Goal: Task Accomplishment & Management: Manage account settings

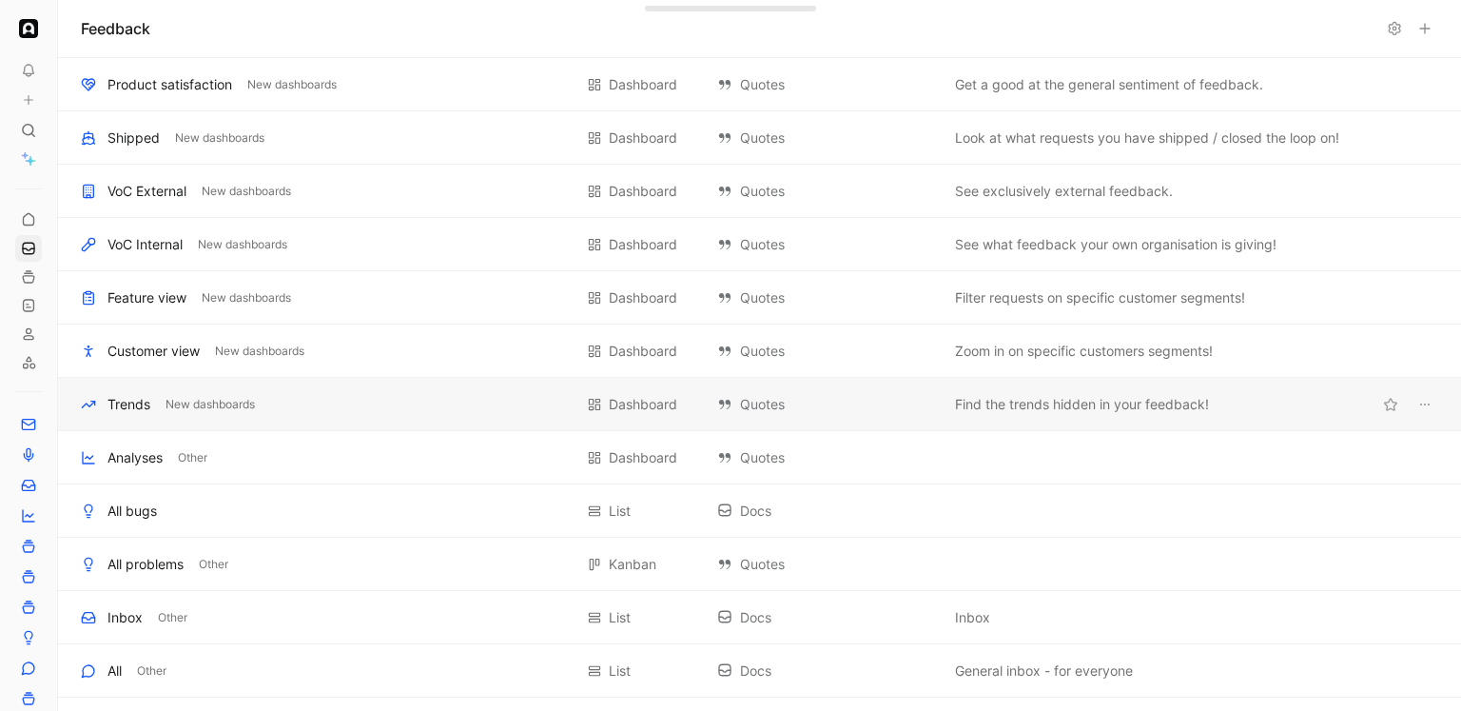
scroll to position [621, 0]
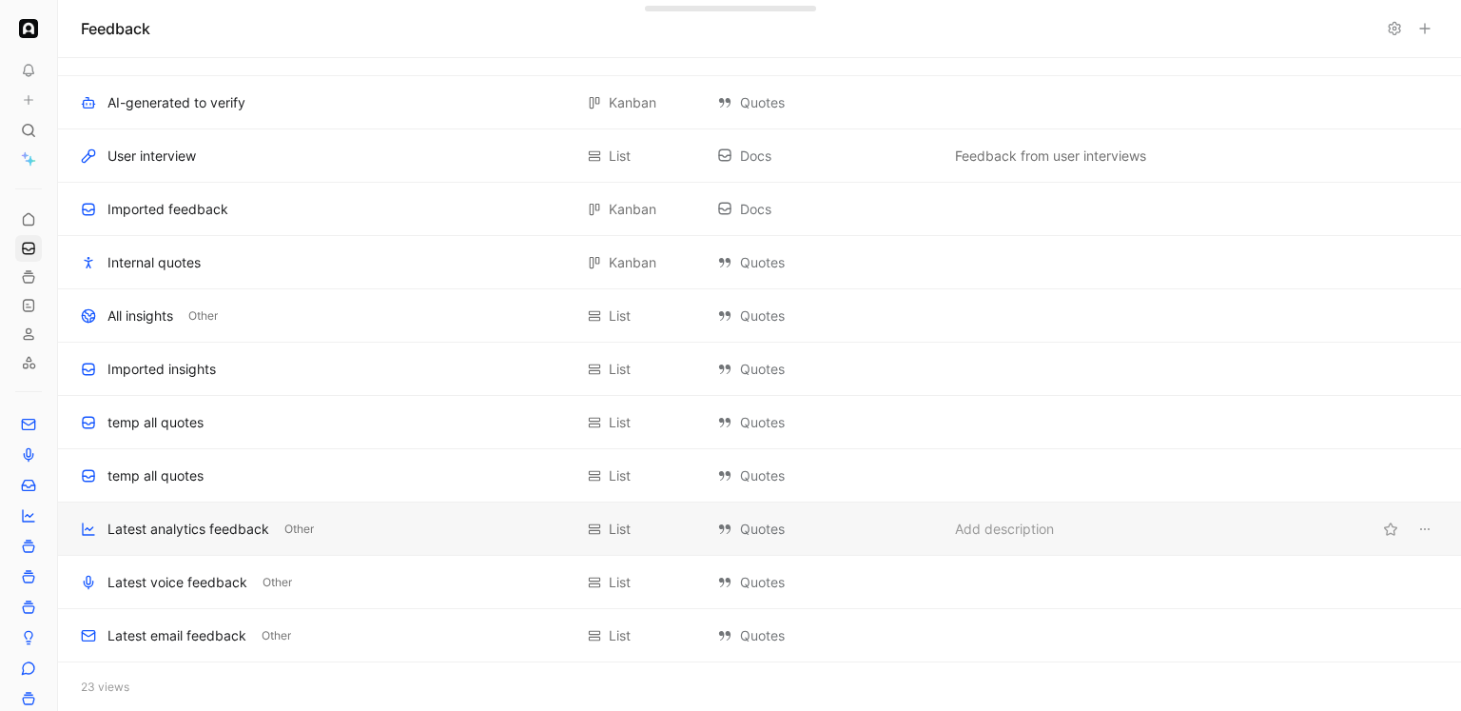
click at [200, 522] on div "Latest analytics feedback" at bounding box center [189, 529] width 162 height 23
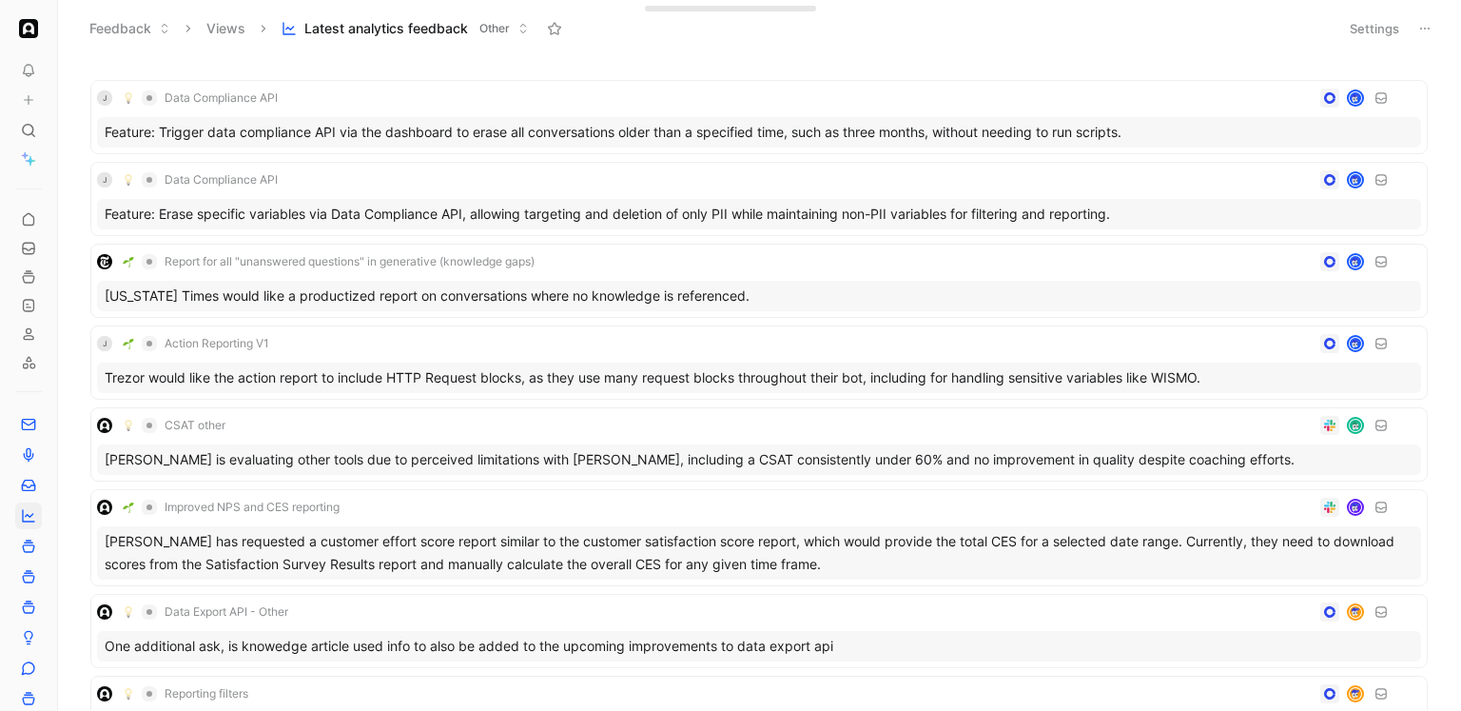
click at [1356, 28] on button "Settings" at bounding box center [1374, 28] width 67 height 27
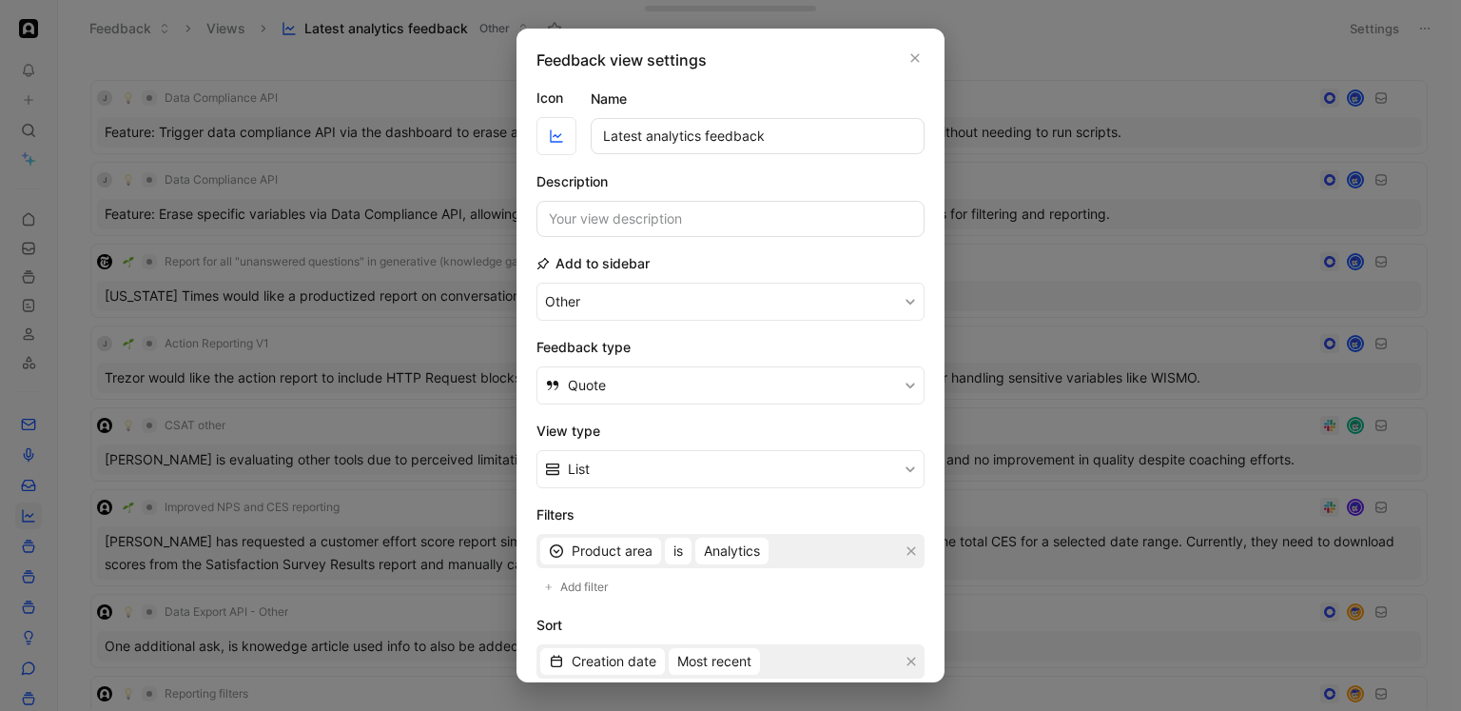
scroll to position [226, 0]
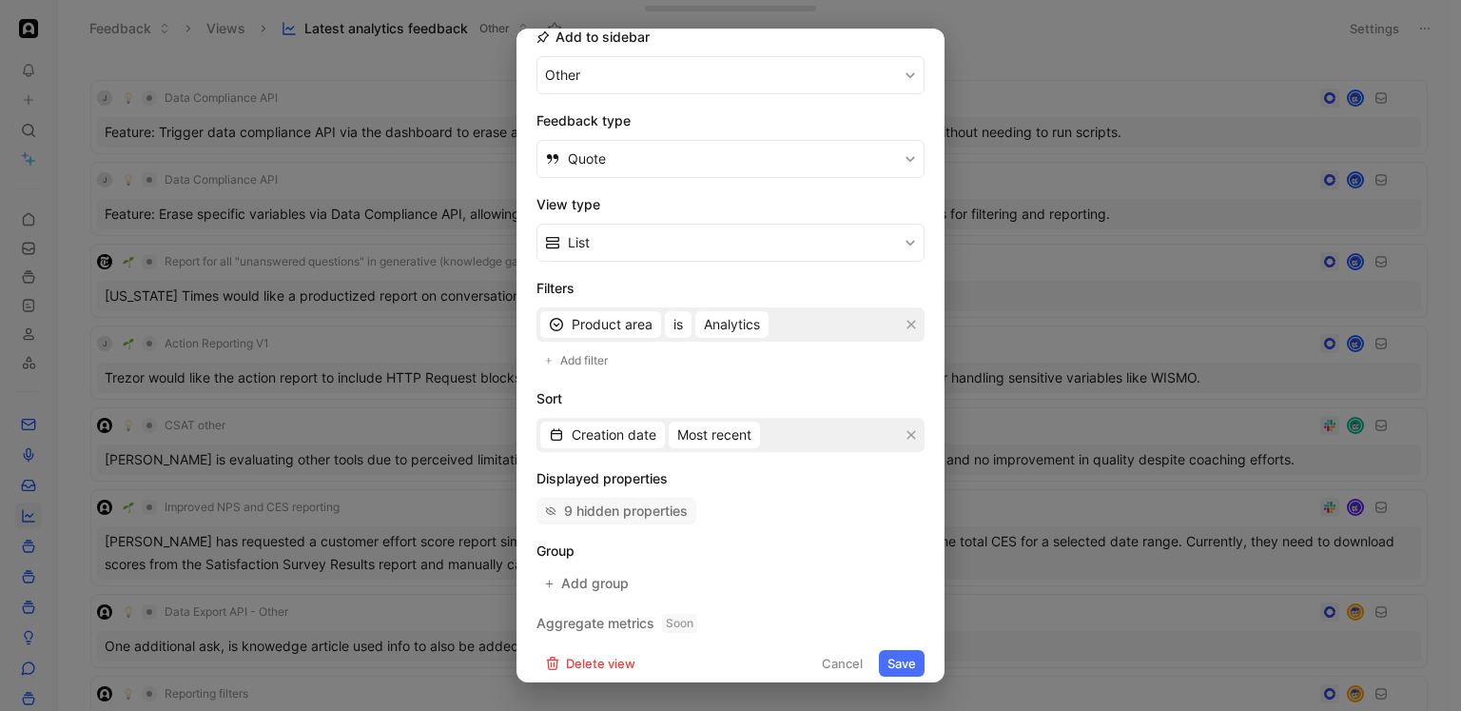
click at [656, 509] on div "9 hidden properties" at bounding box center [626, 510] width 124 height 23
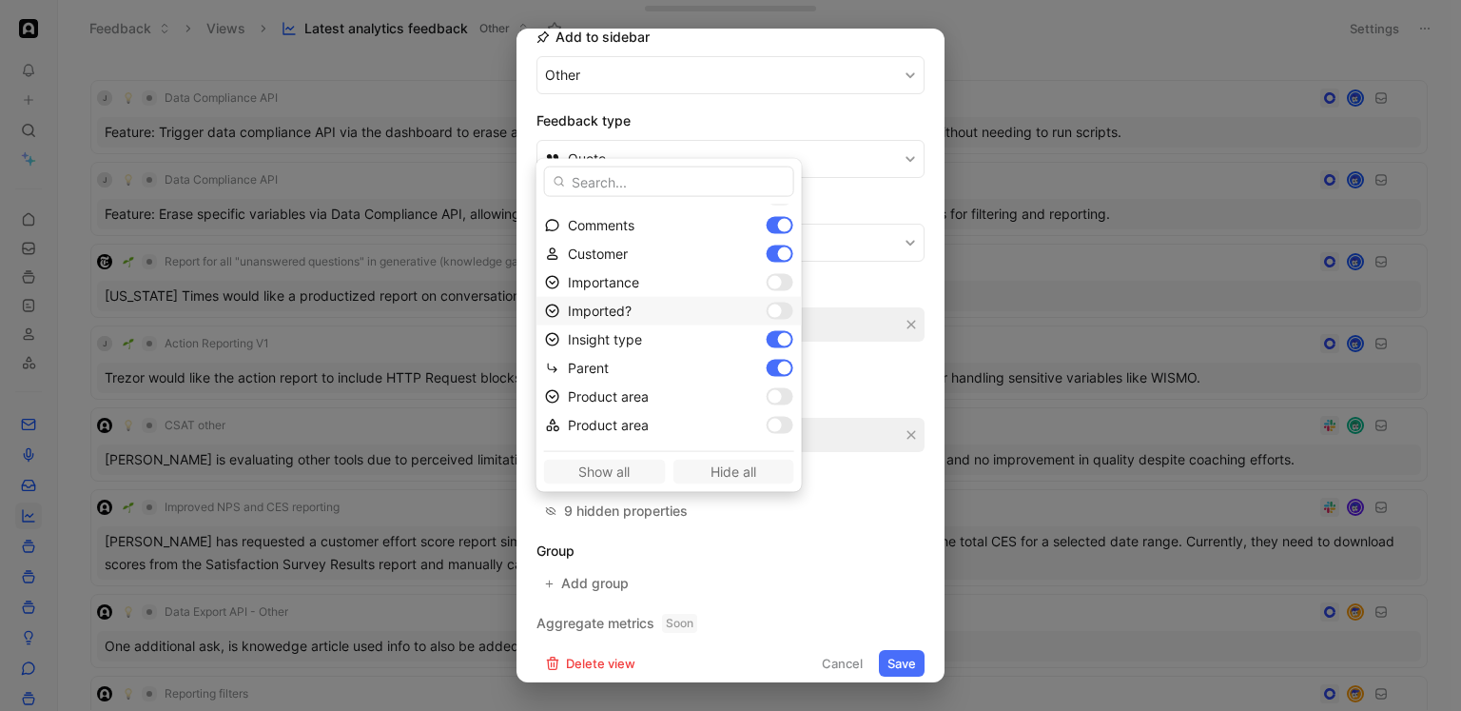
scroll to position [0, 0]
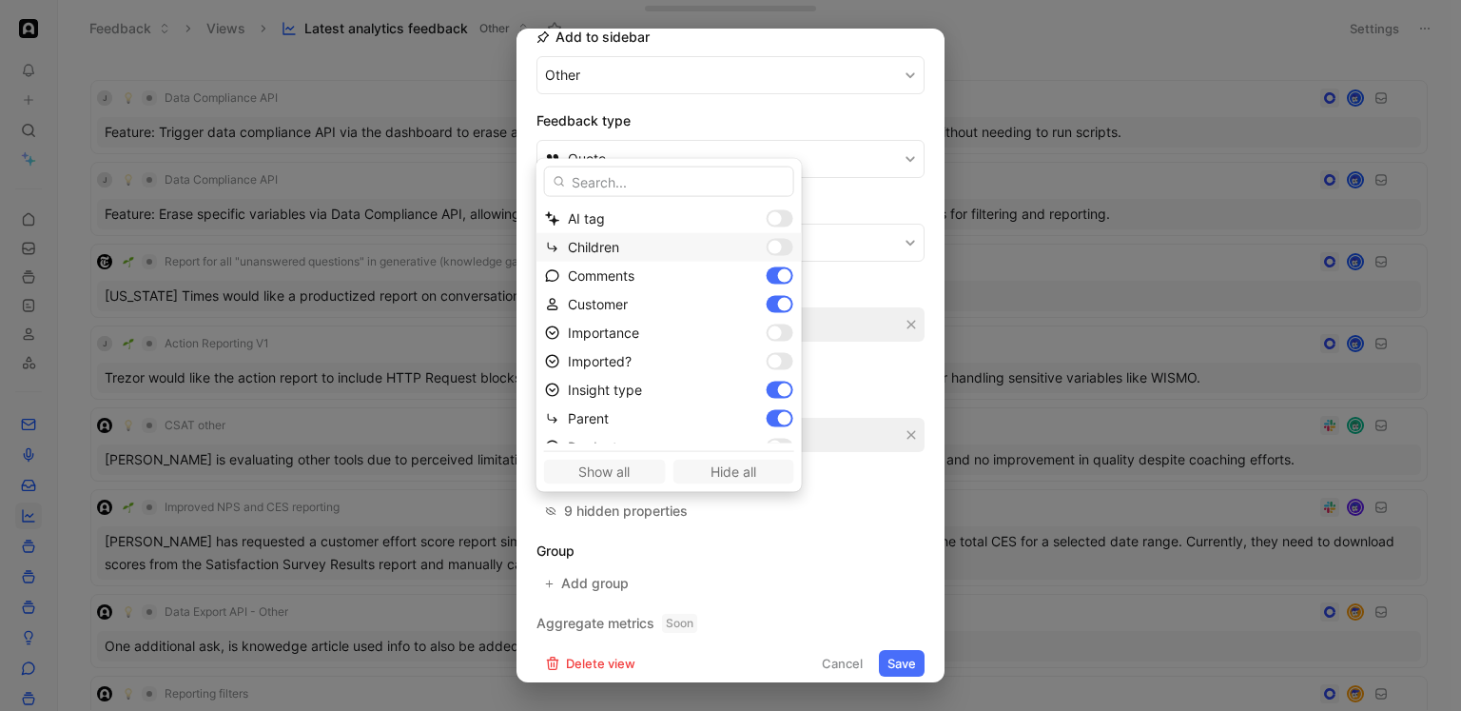
click at [769, 245] on div at bounding box center [775, 247] width 13 height 13
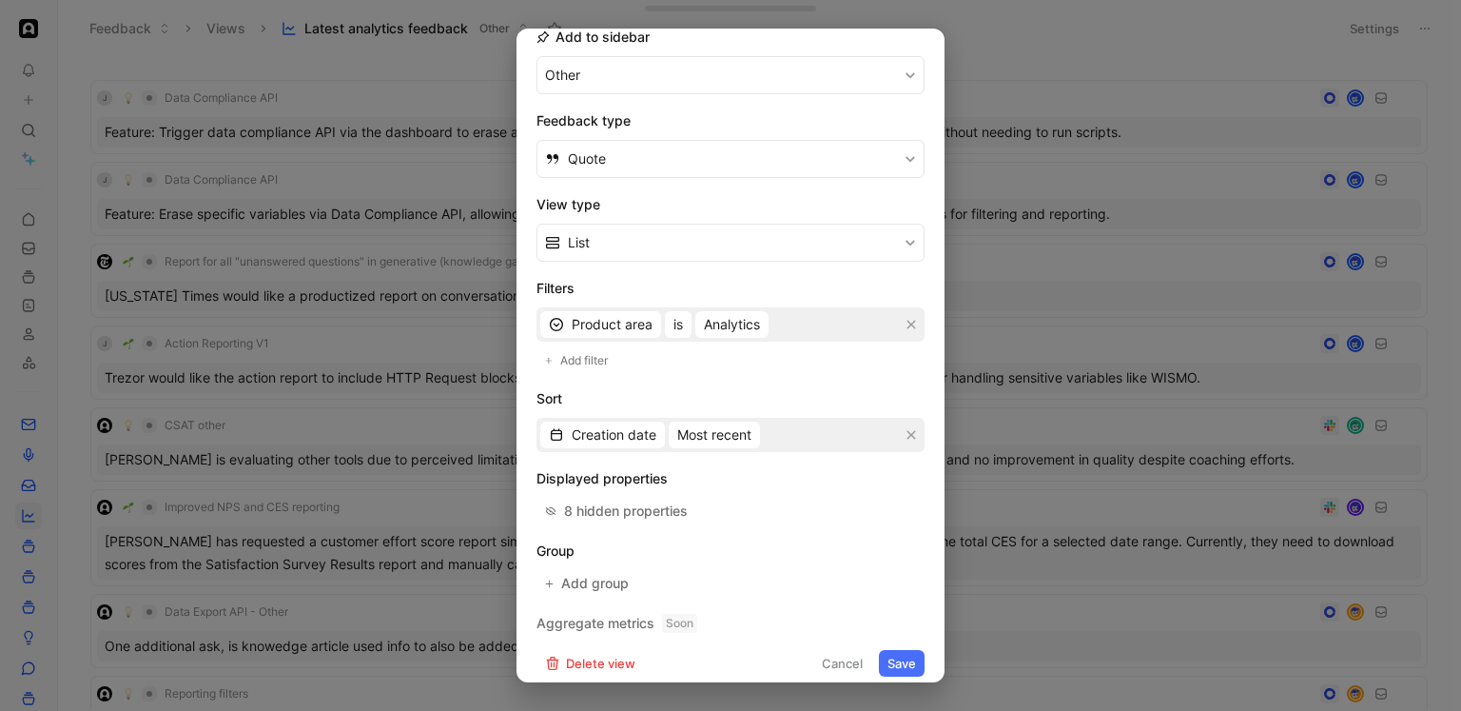
click at [895, 664] on button "Save" at bounding box center [902, 663] width 46 height 27
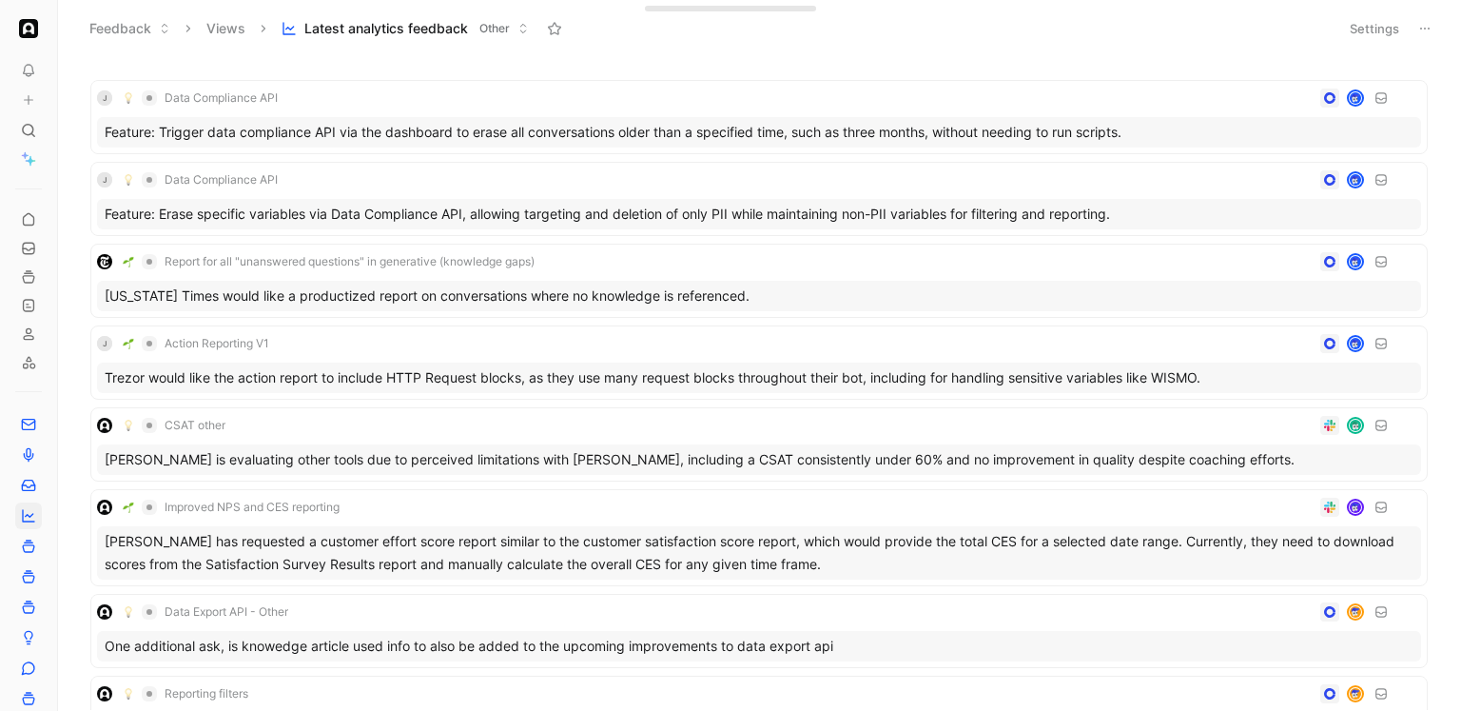
click at [1432, 30] on icon at bounding box center [1425, 28] width 15 height 15
click at [1392, 29] on button "Settings" at bounding box center [1374, 28] width 67 height 27
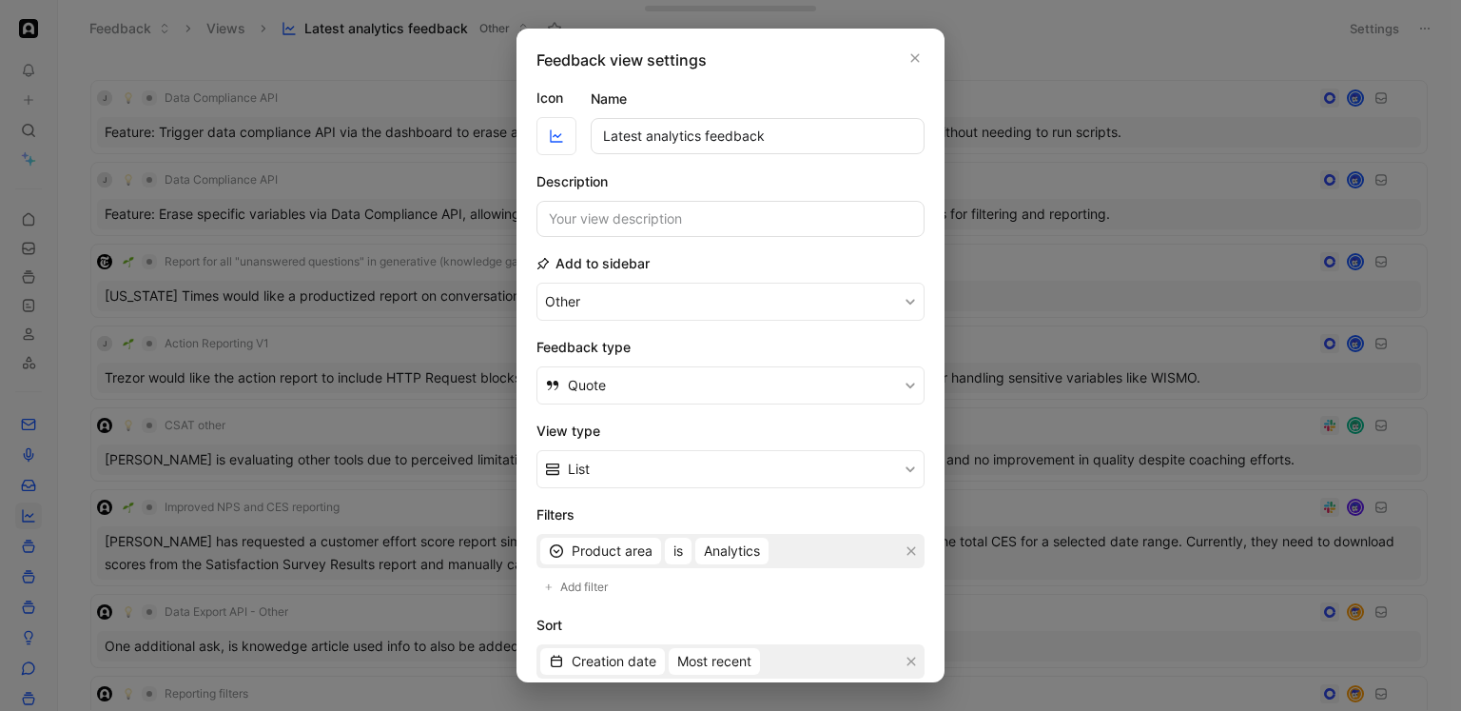
click at [653, 493] on form "Icon Name Latest analytics feedback Description Add to sidebar Other Feedback t…" at bounding box center [731, 495] width 388 height 816
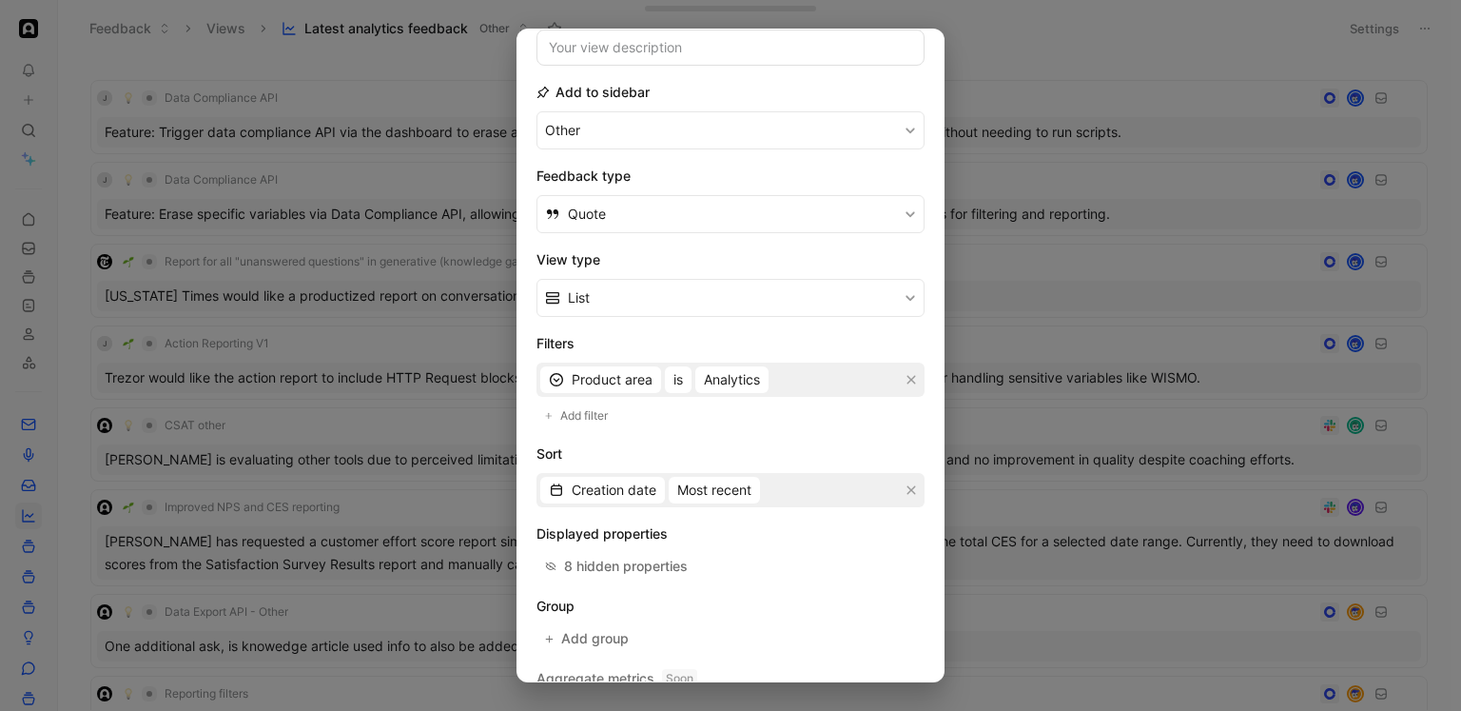
scroll to position [237, 0]
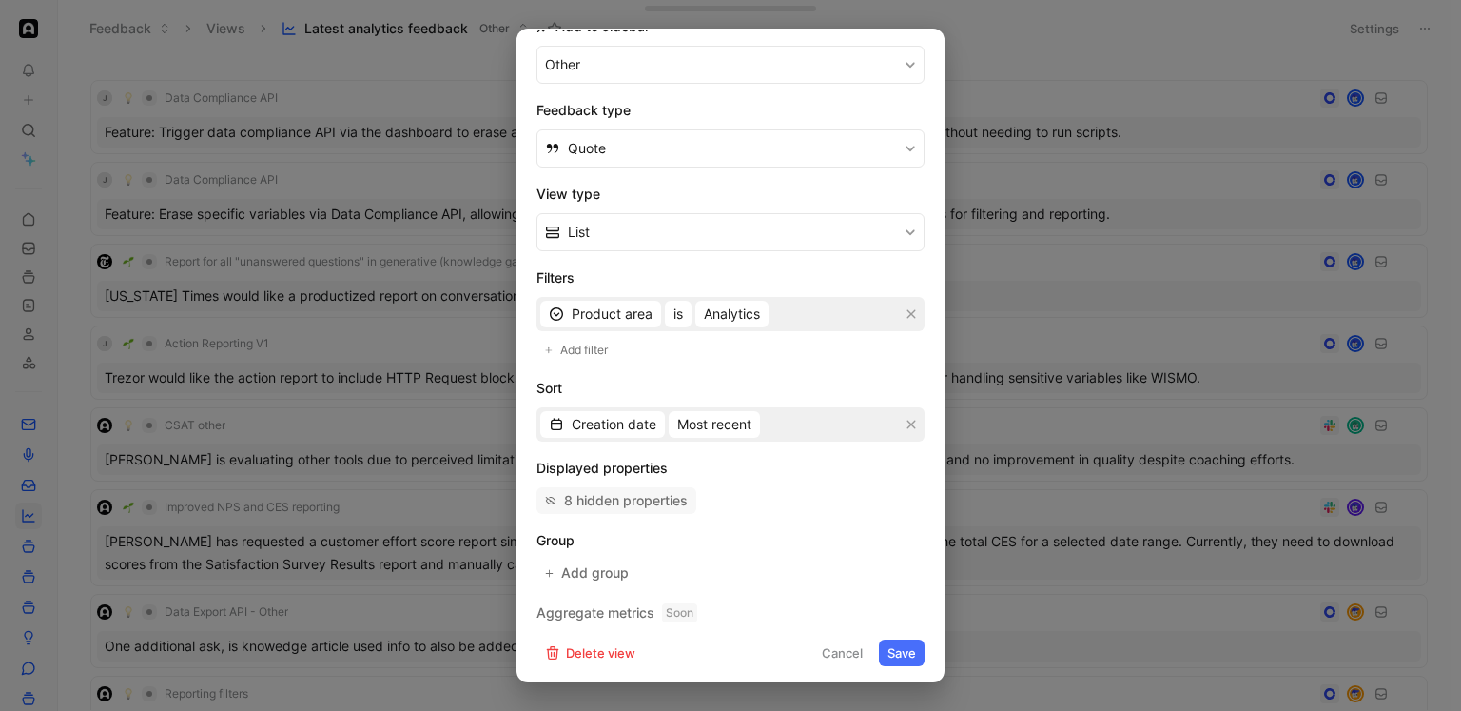
click at [633, 507] on div "8 hidden properties" at bounding box center [626, 500] width 124 height 23
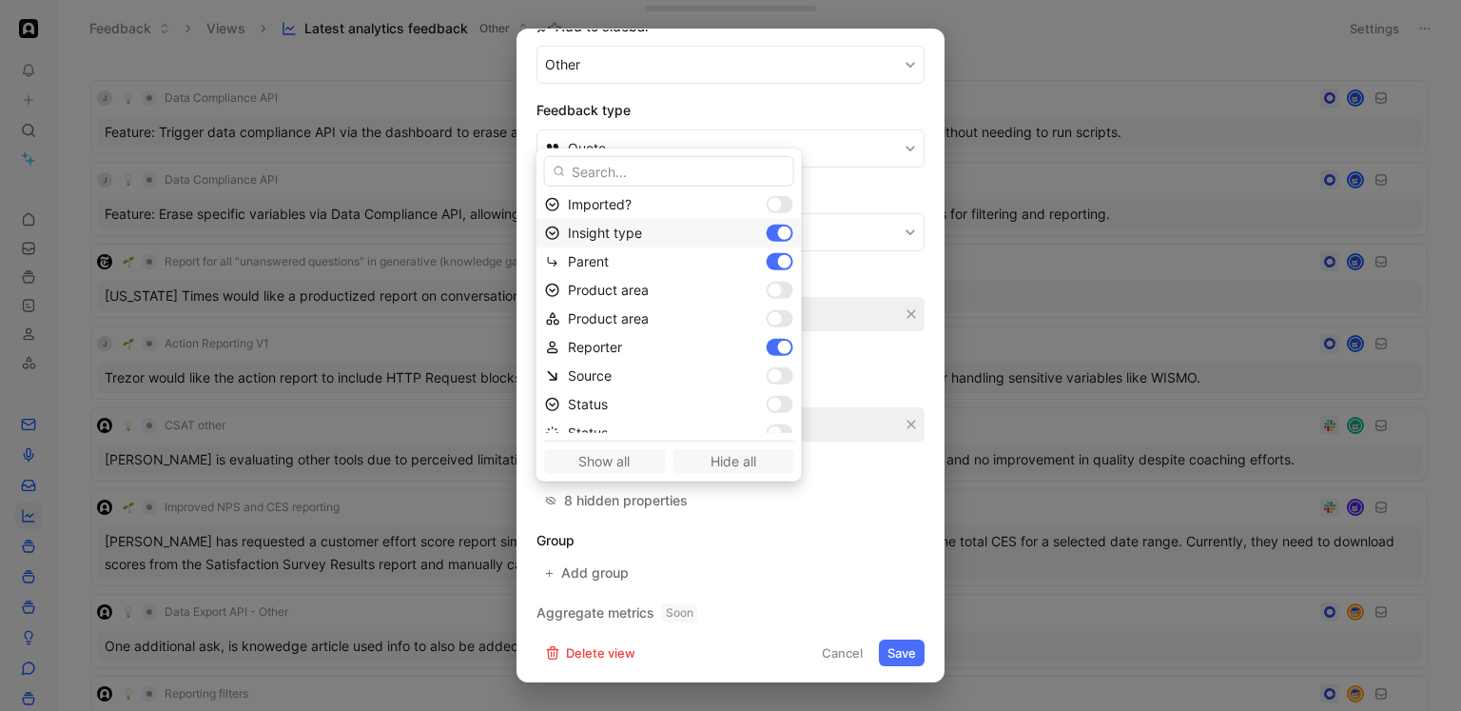
scroll to position [161, 0]
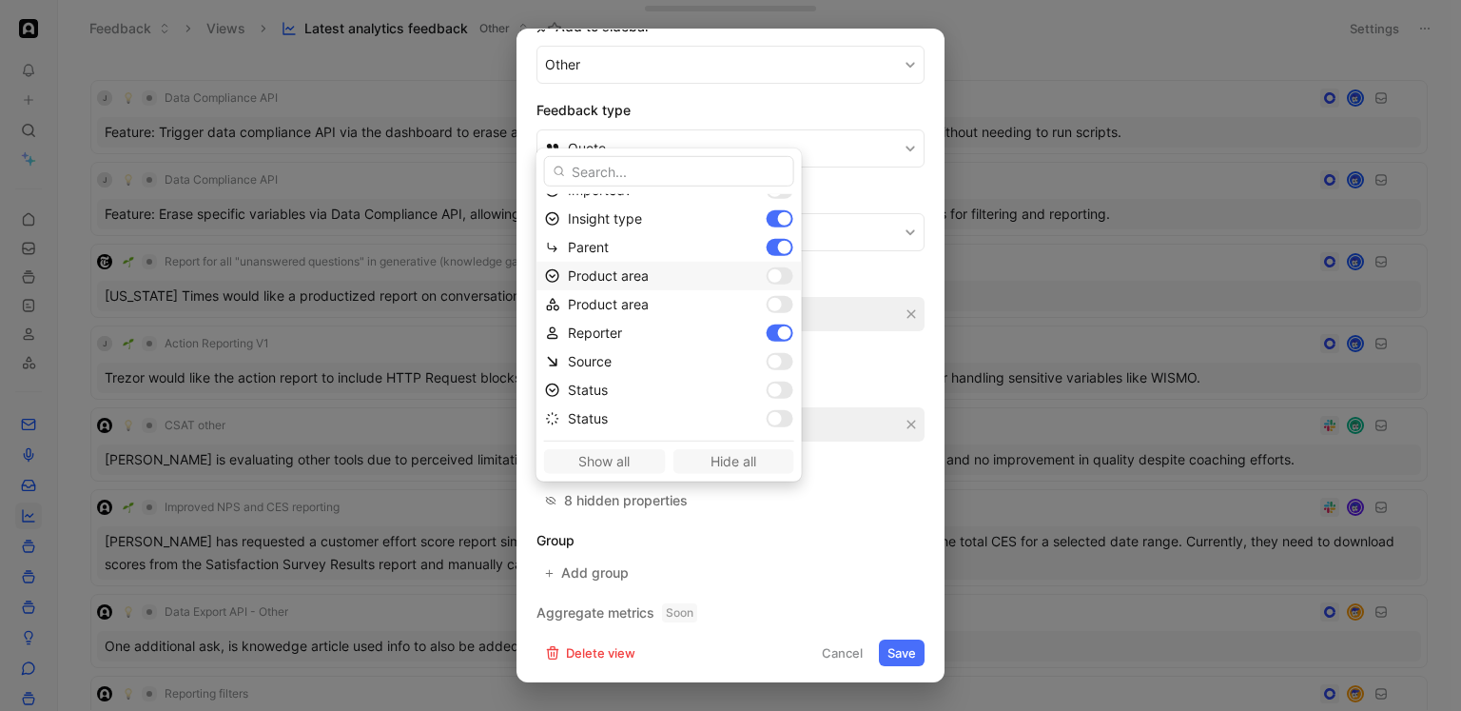
click at [767, 284] on div at bounding box center [780, 275] width 27 height 17
click at [769, 303] on div at bounding box center [775, 304] width 13 height 13
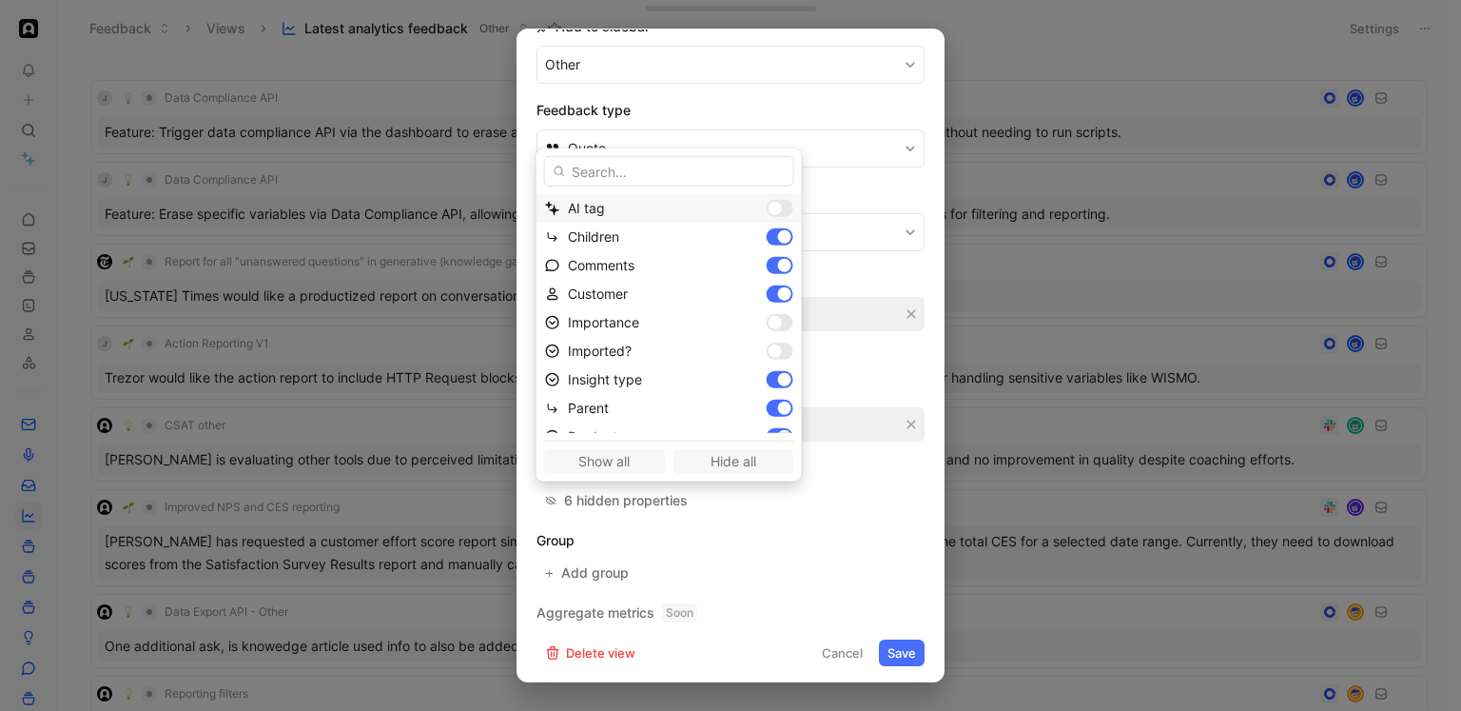
click at [769, 212] on div at bounding box center [775, 208] width 13 height 13
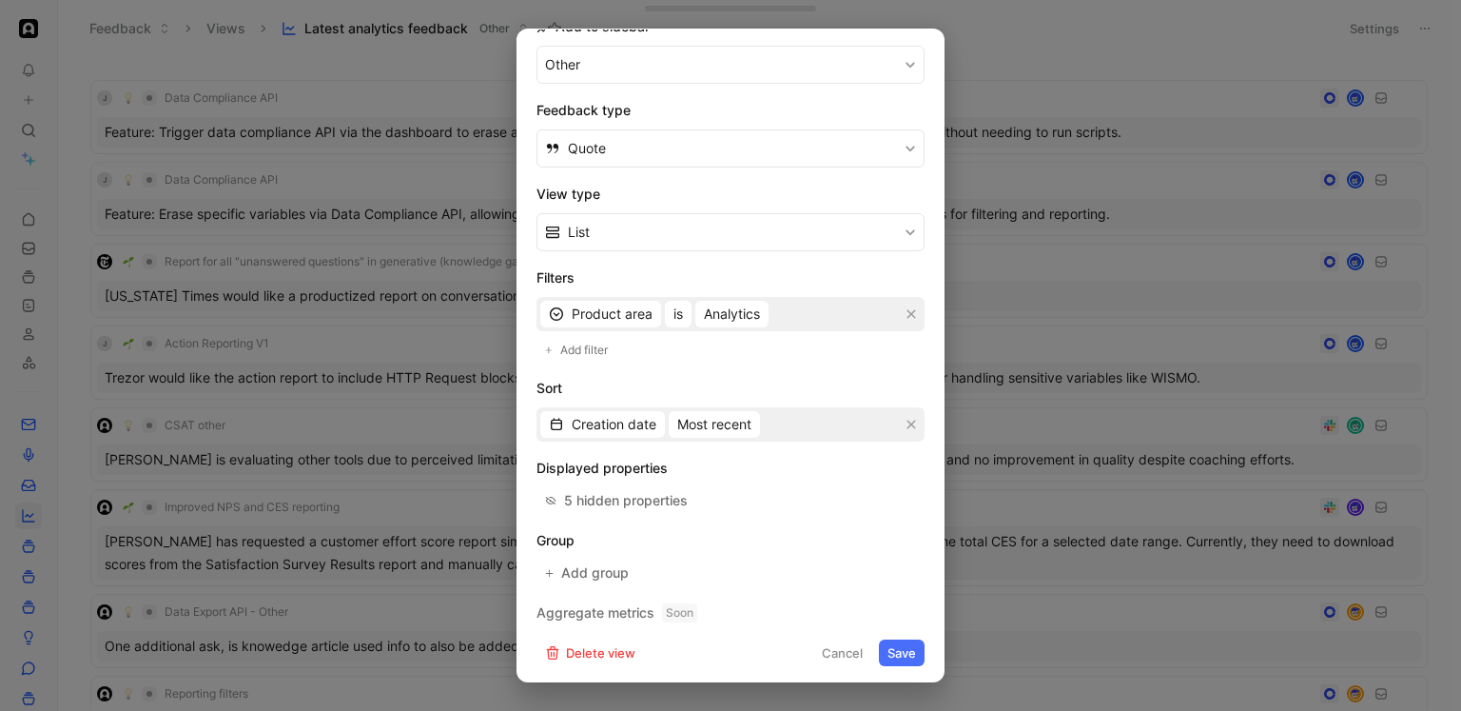
click at [907, 651] on button "Save" at bounding box center [902, 652] width 46 height 27
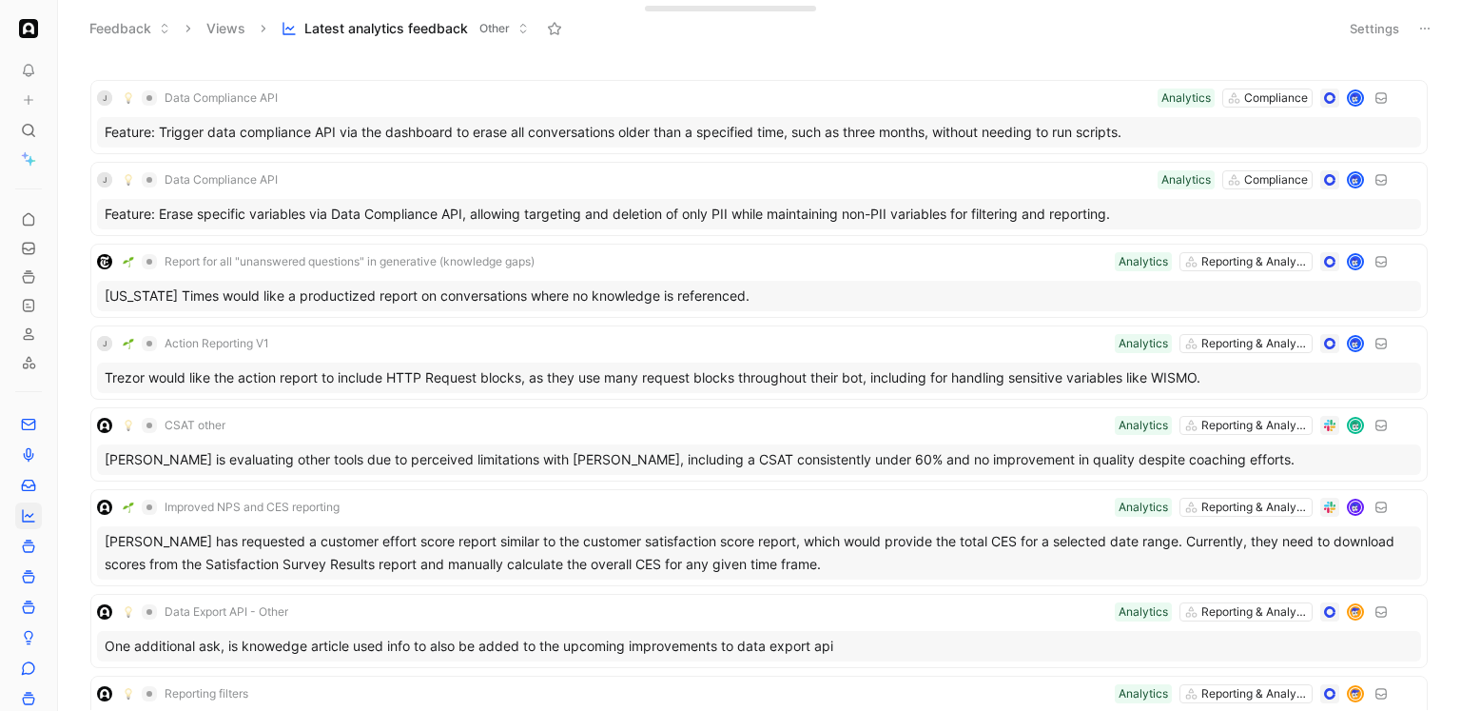
click at [1415, 29] on button at bounding box center [1425, 28] width 27 height 27
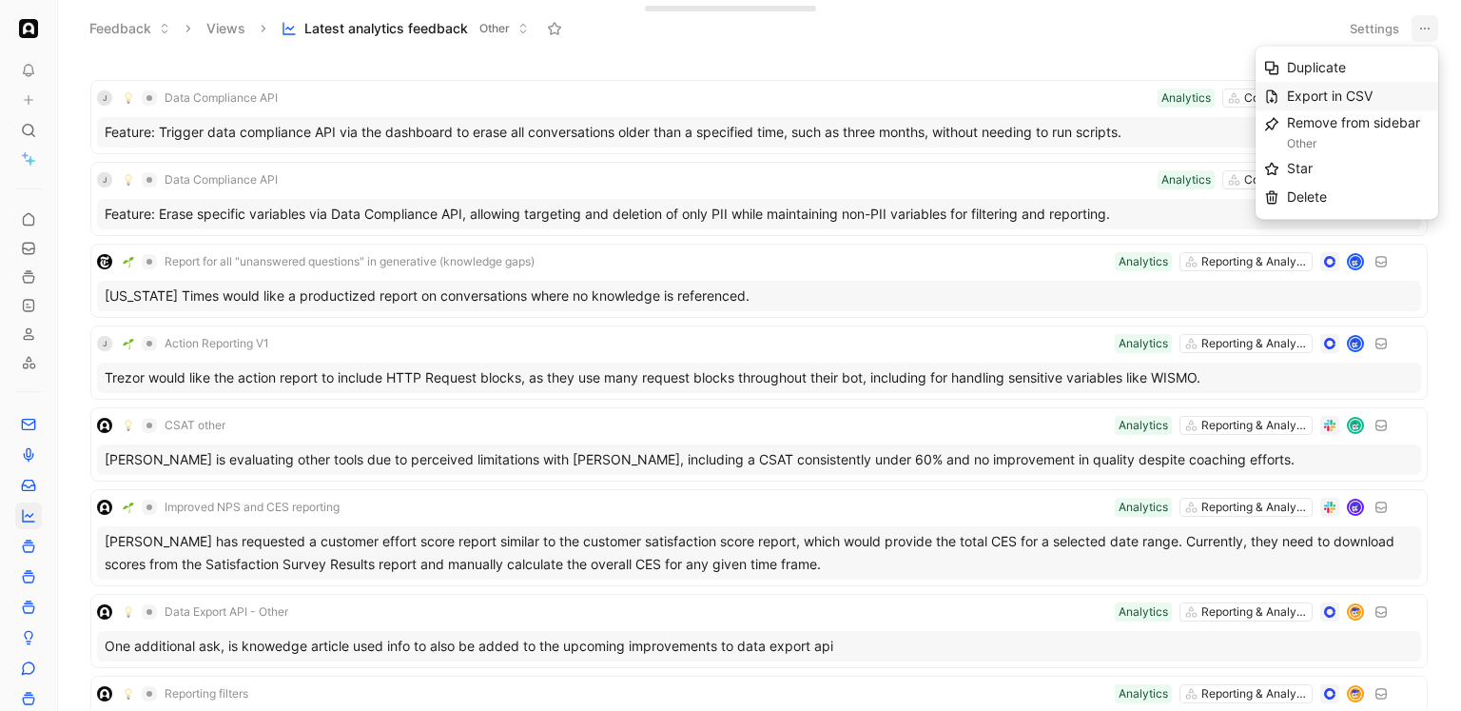
click at [1353, 94] on span "Export in CSV" at bounding box center [1330, 96] width 86 height 16
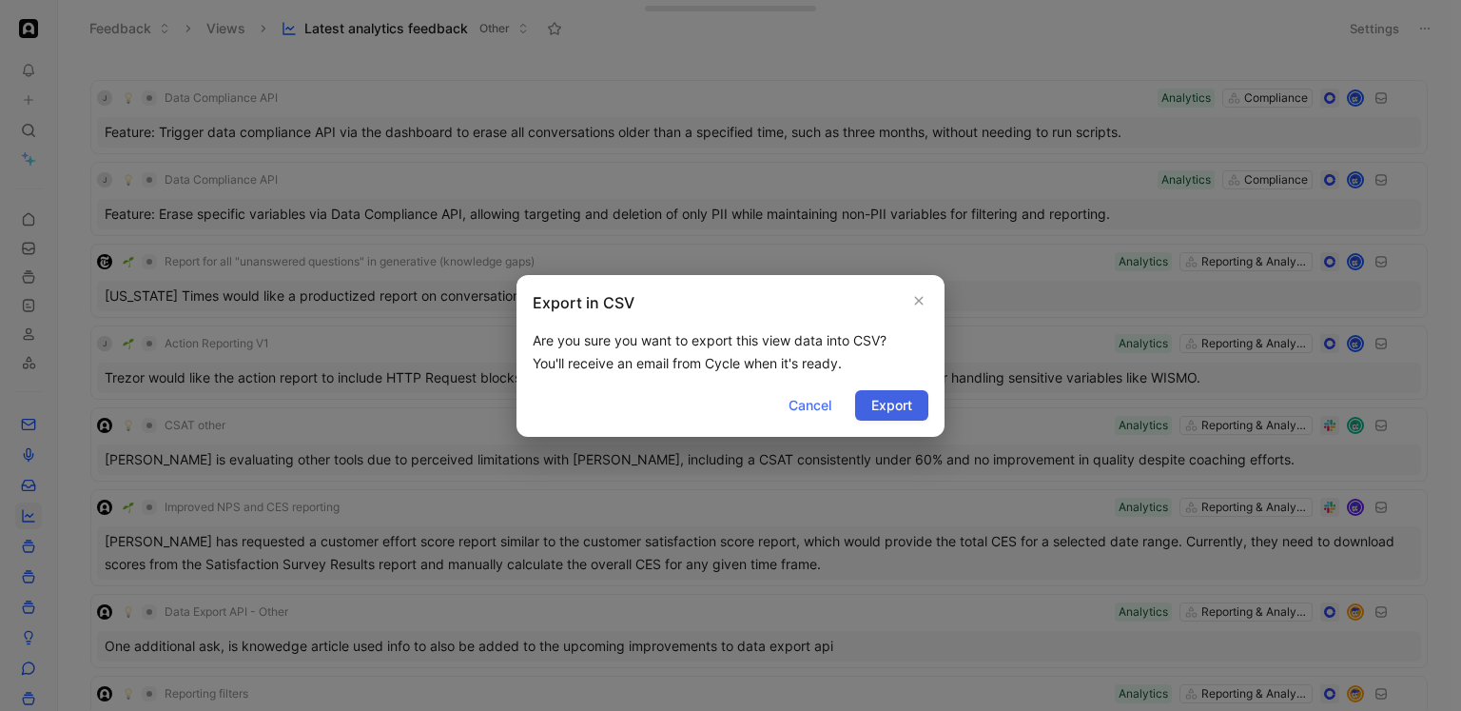
click at [911, 418] on button "Export" at bounding box center [891, 405] width 73 height 30
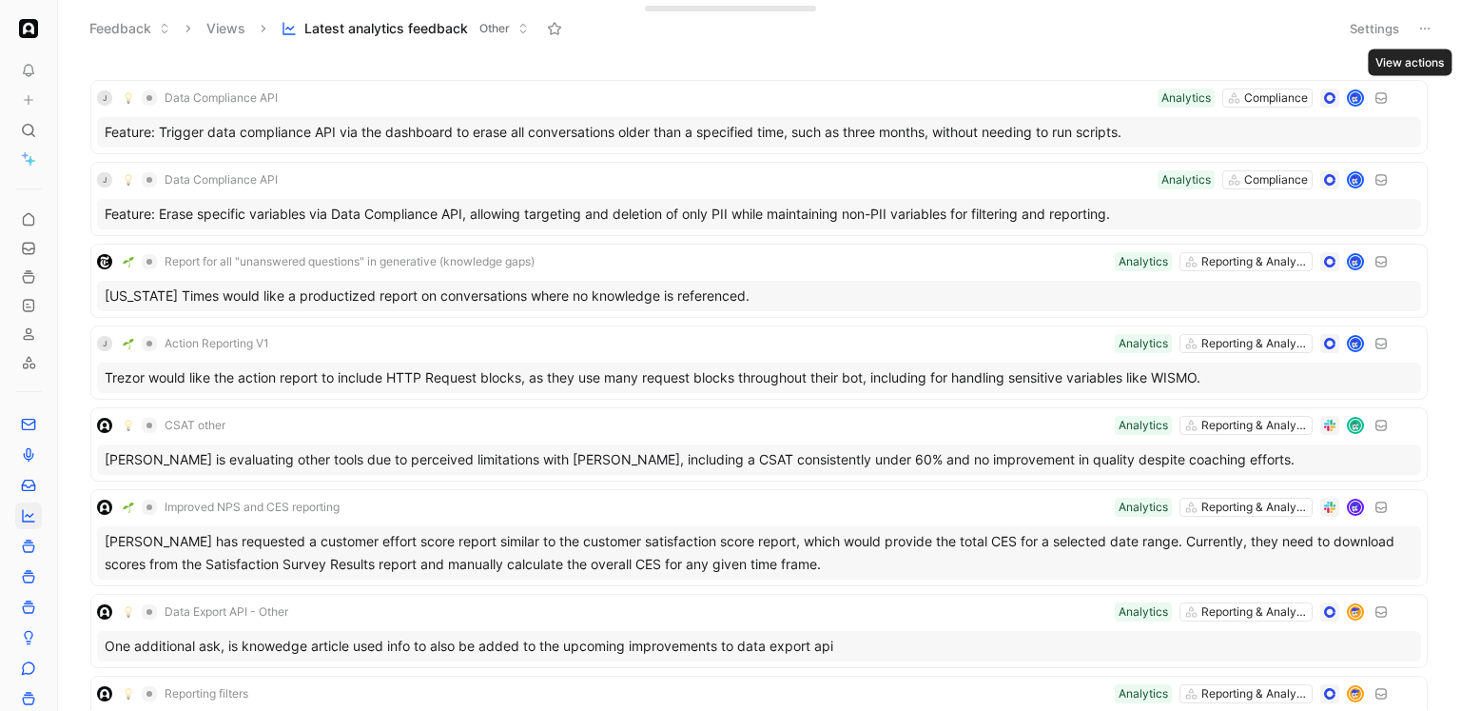
click at [1421, 29] on use at bounding box center [1425, 29] width 10 height 2
click at [1368, 30] on button "Settings" at bounding box center [1374, 28] width 67 height 27
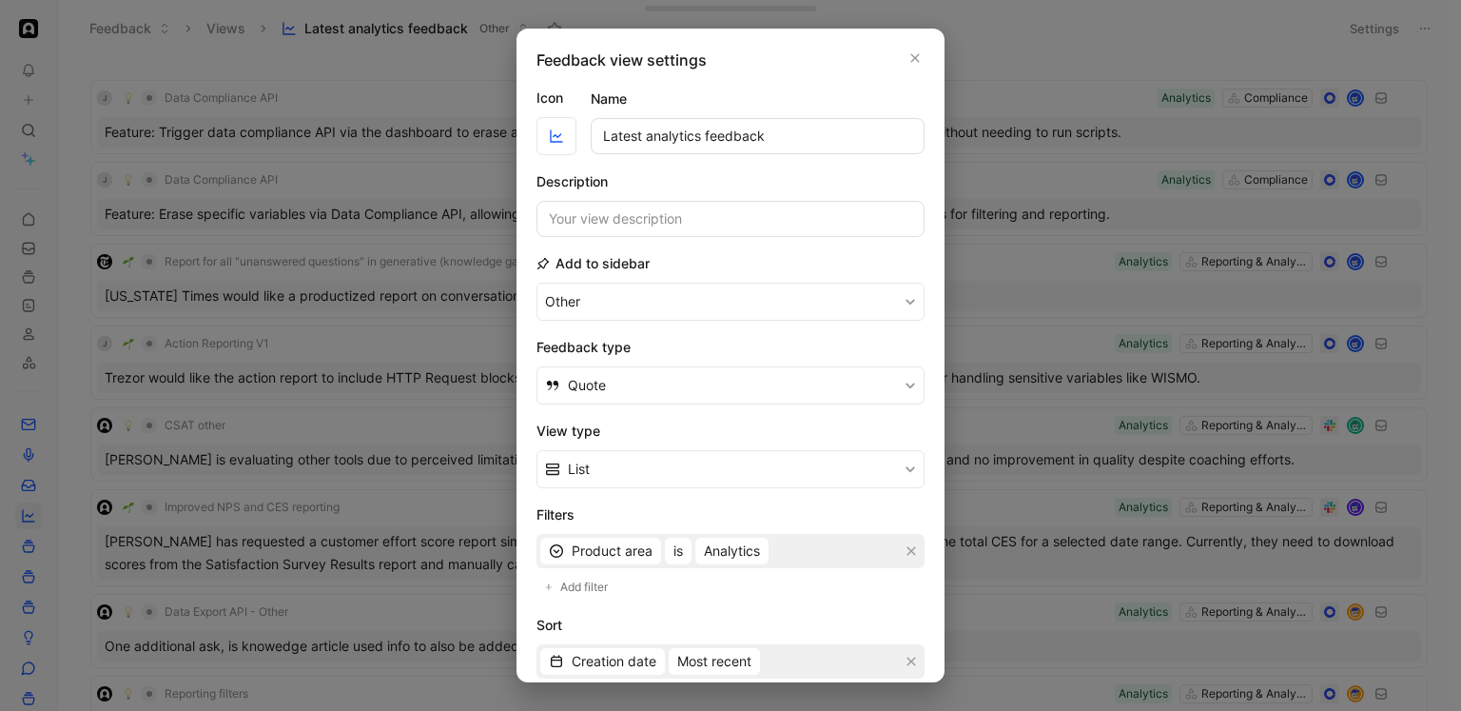
scroll to position [237, 0]
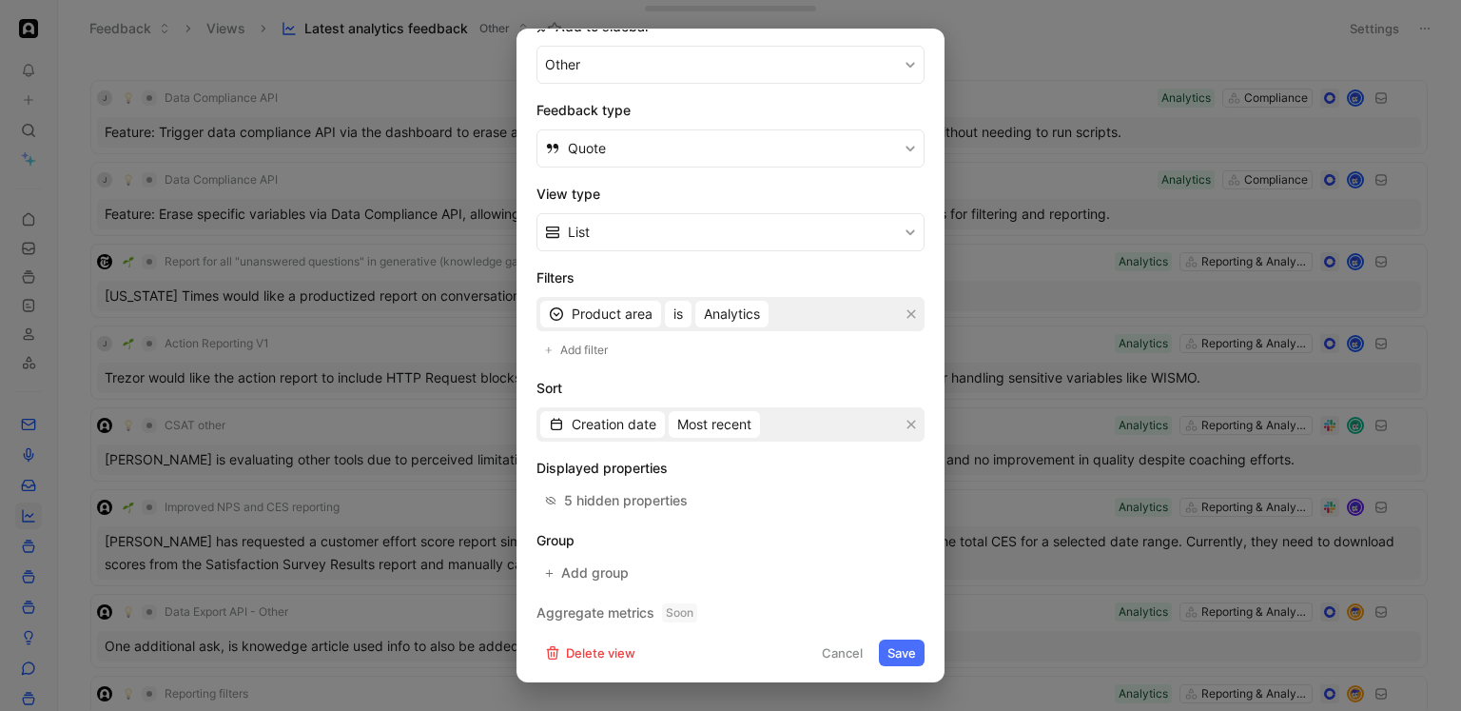
click at [743, 464] on h2 "Displayed properties" at bounding box center [731, 468] width 388 height 23
click at [611, 569] on span "Add group" at bounding box center [595, 572] width 69 height 23
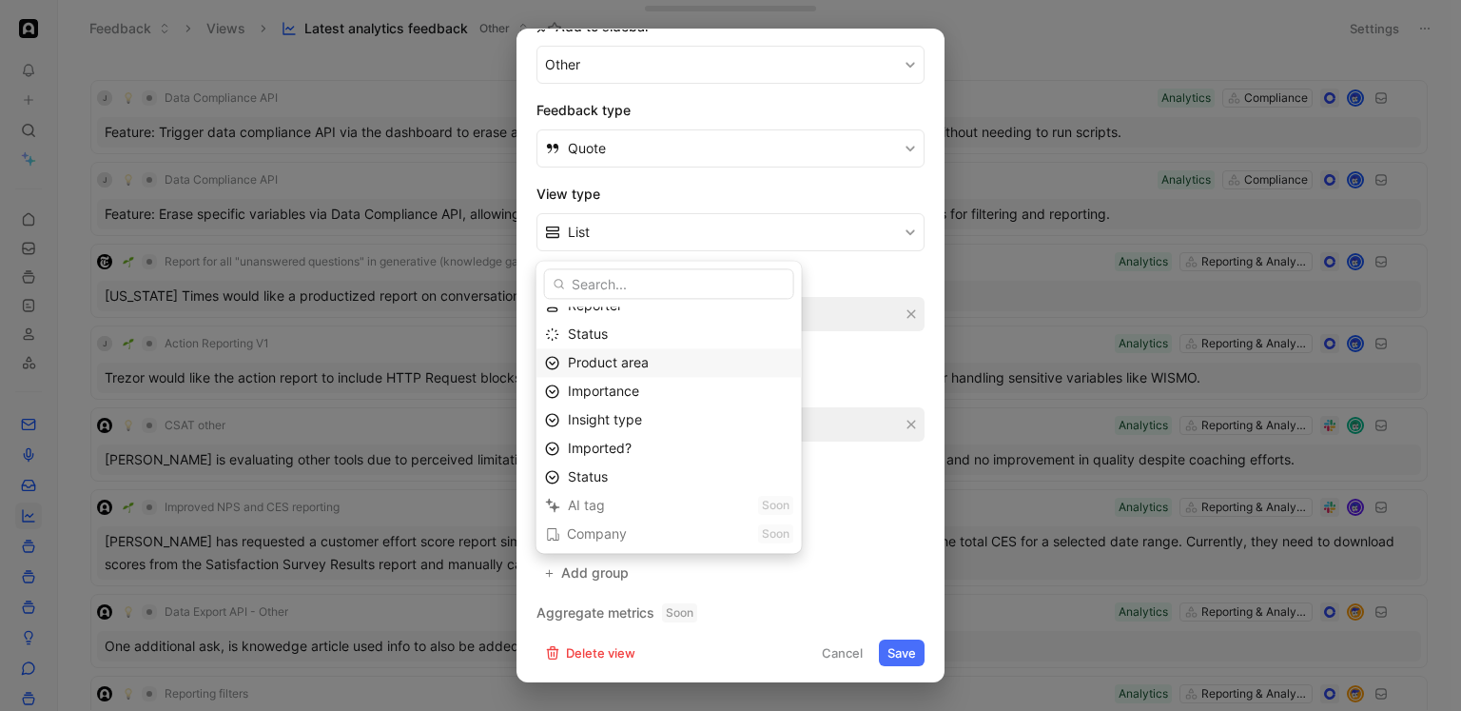
scroll to position [161, 0]
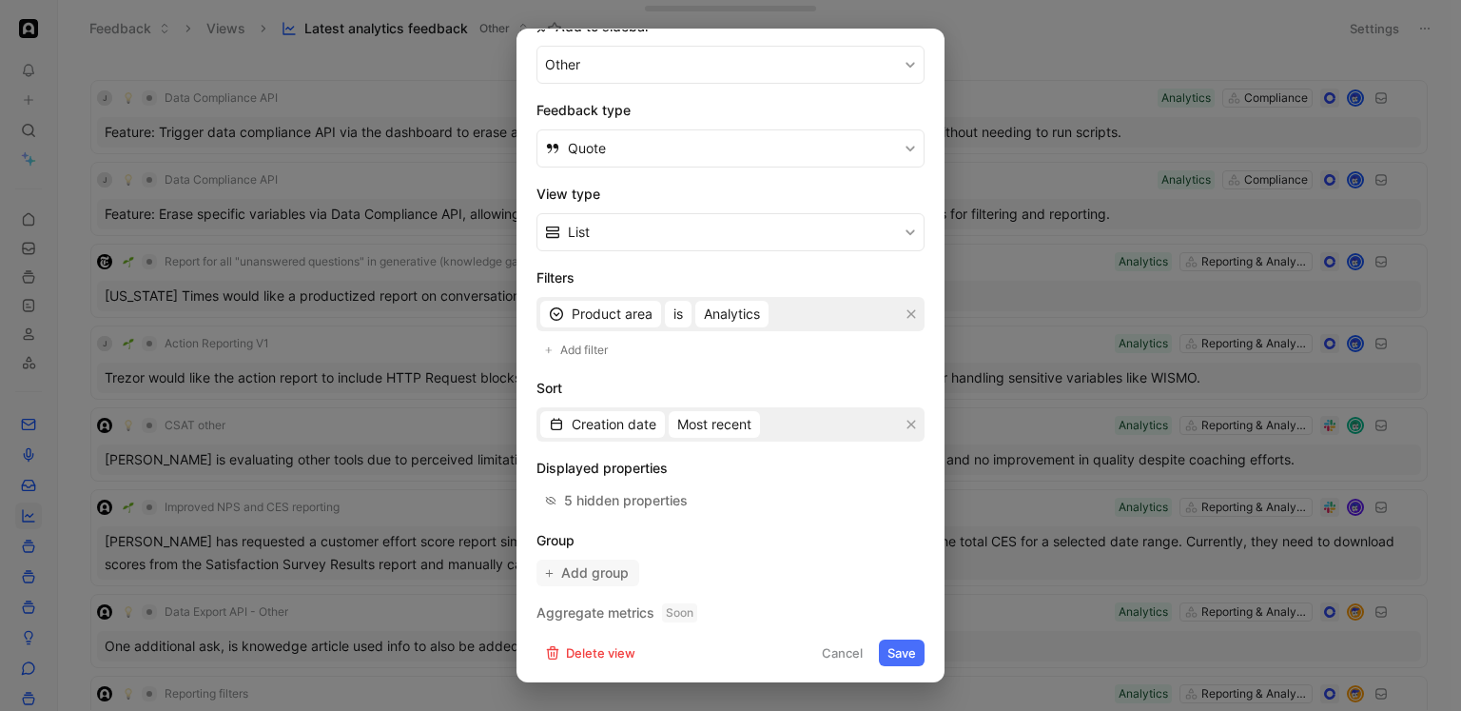
click at [615, 561] on span "Add group" at bounding box center [595, 572] width 69 height 23
click at [1085, 70] on div at bounding box center [730, 355] width 1461 height 711
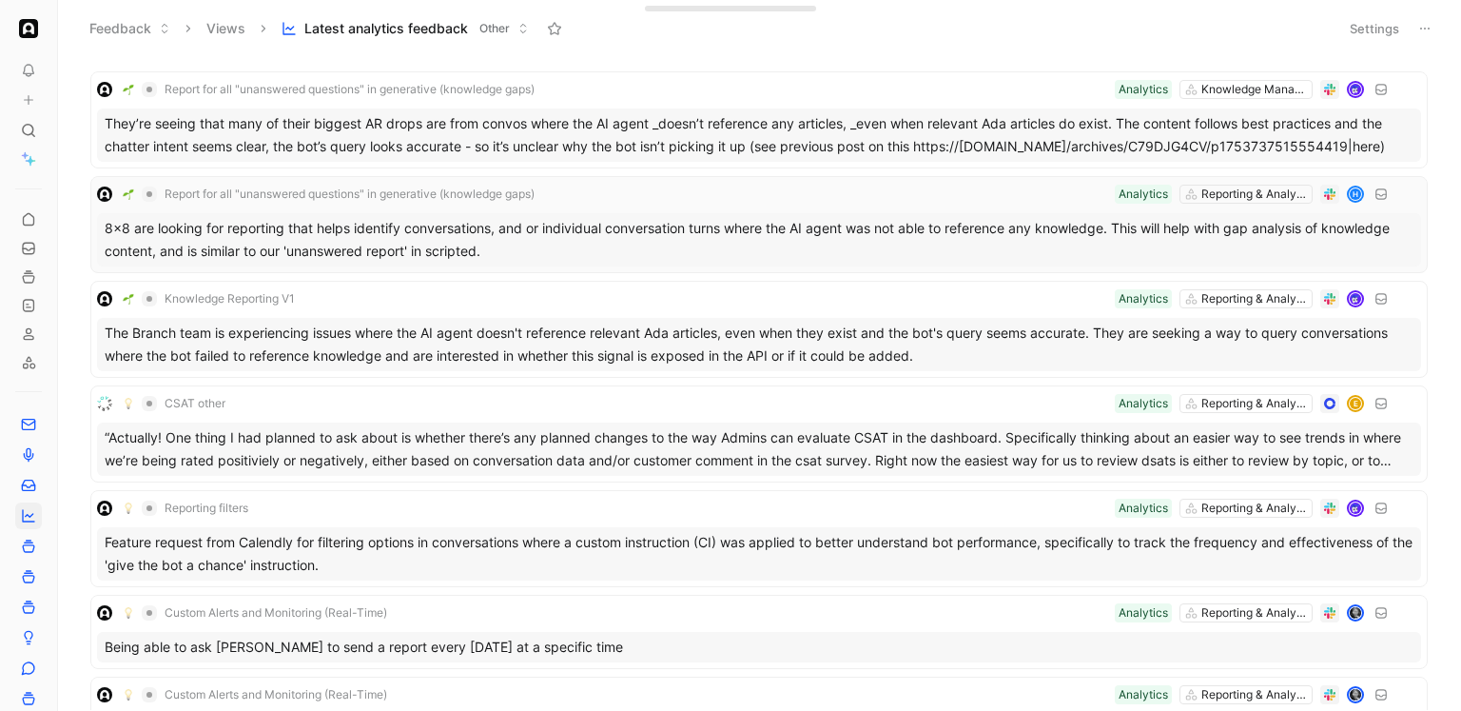
scroll to position [0, 0]
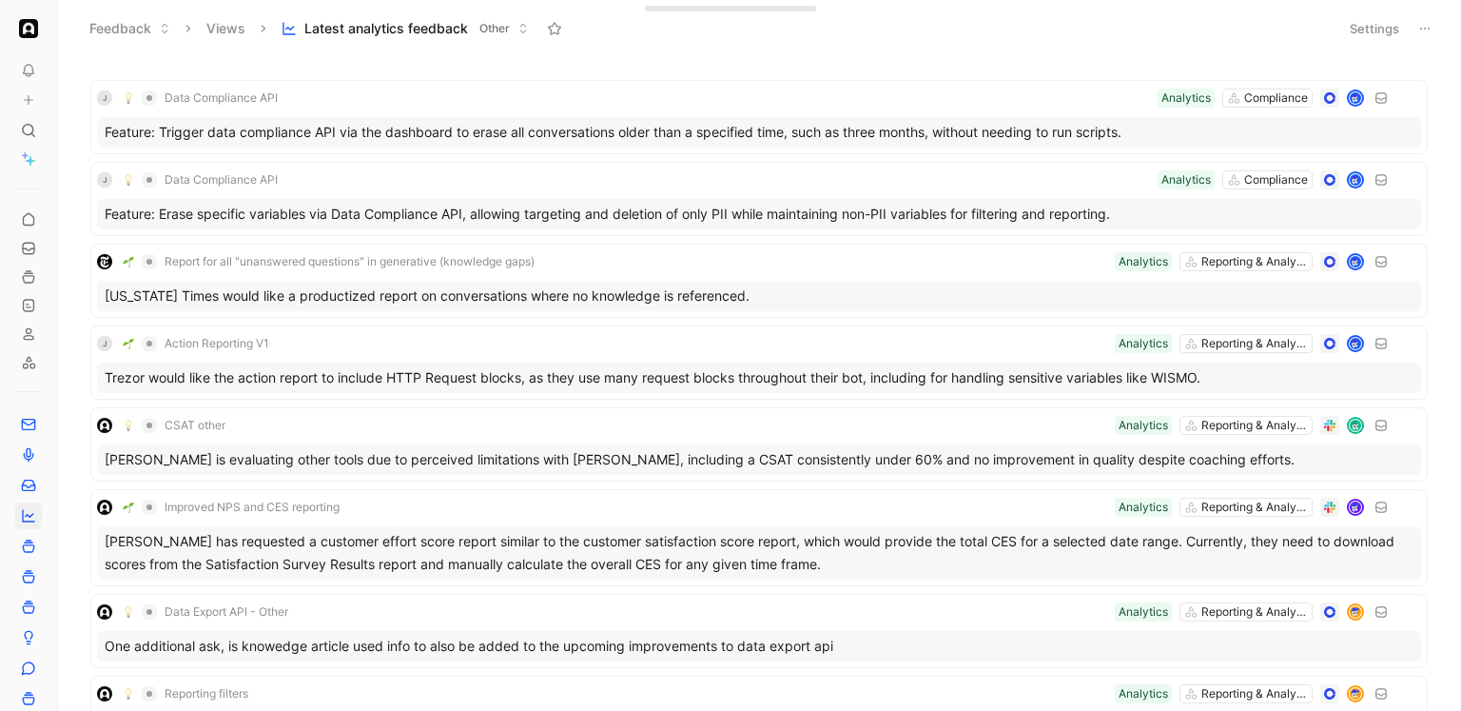
click at [1380, 29] on button "Settings" at bounding box center [1374, 28] width 67 height 27
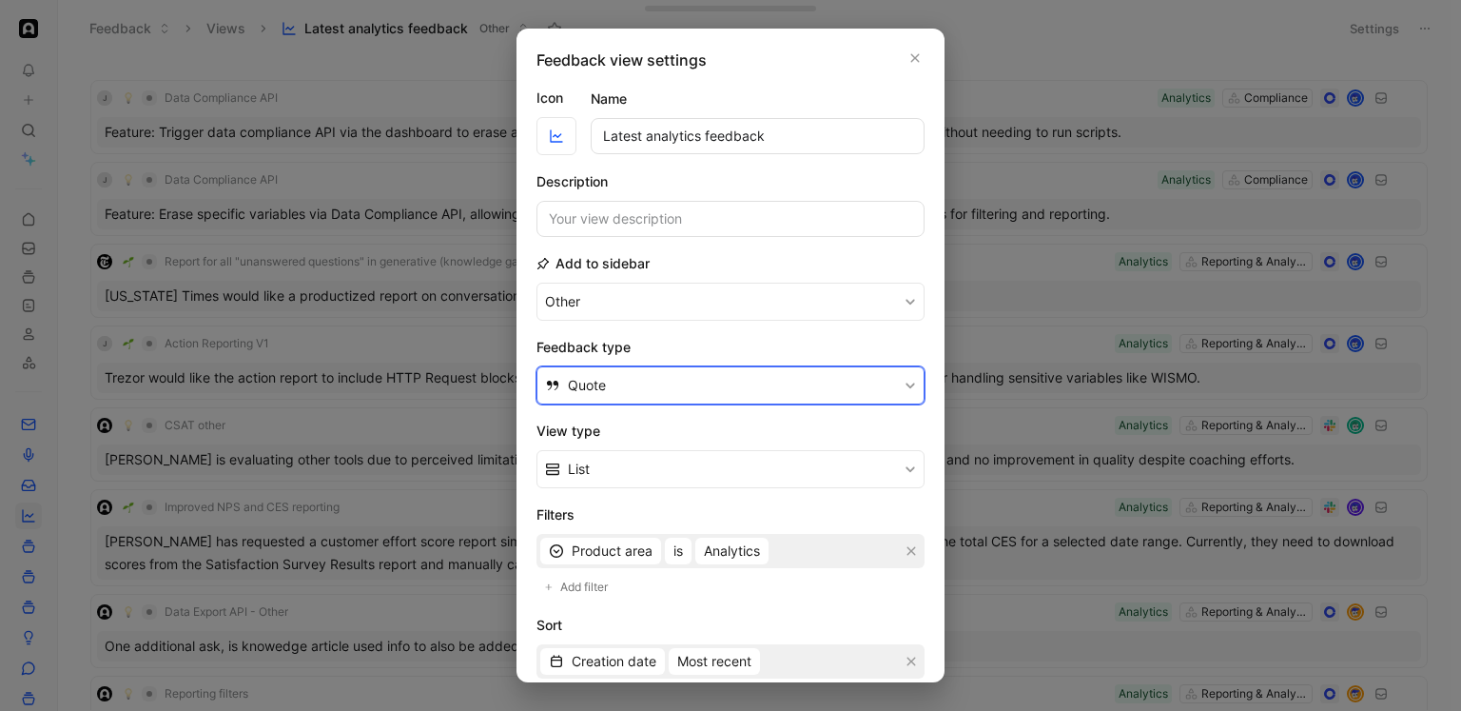
click at [803, 370] on button "Quote" at bounding box center [731, 385] width 388 height 38
click at [760, 379] on button "Quote" at bounding box center [731, 385] width 388 height 38
click at [702, 388] on button "Quote" at bounding box center [731, 385] width 388 height 38
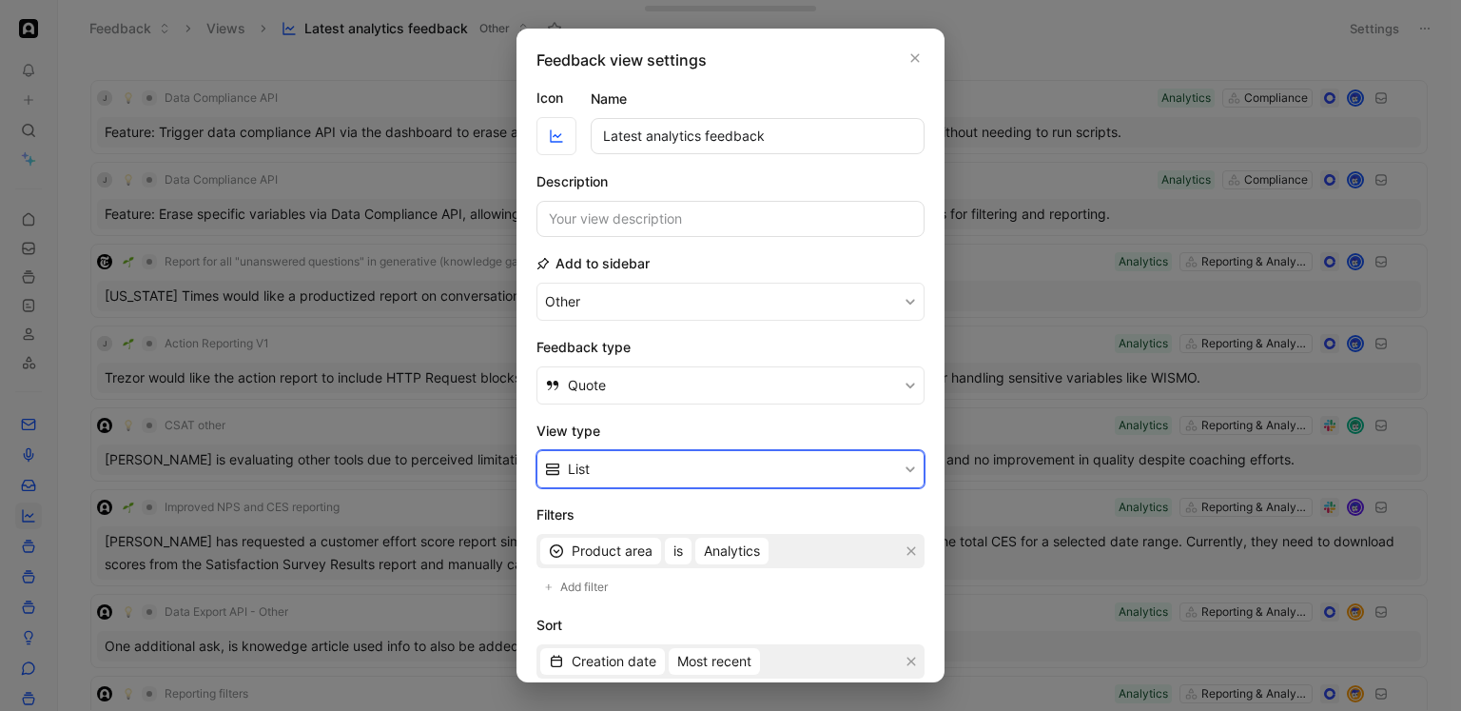
click at [758, 477] on button "List" at bounding box center [731, 469] width 388 height 38
click at [908, 55] on button "button" at bounding box center [915, 58] width 19 height 19
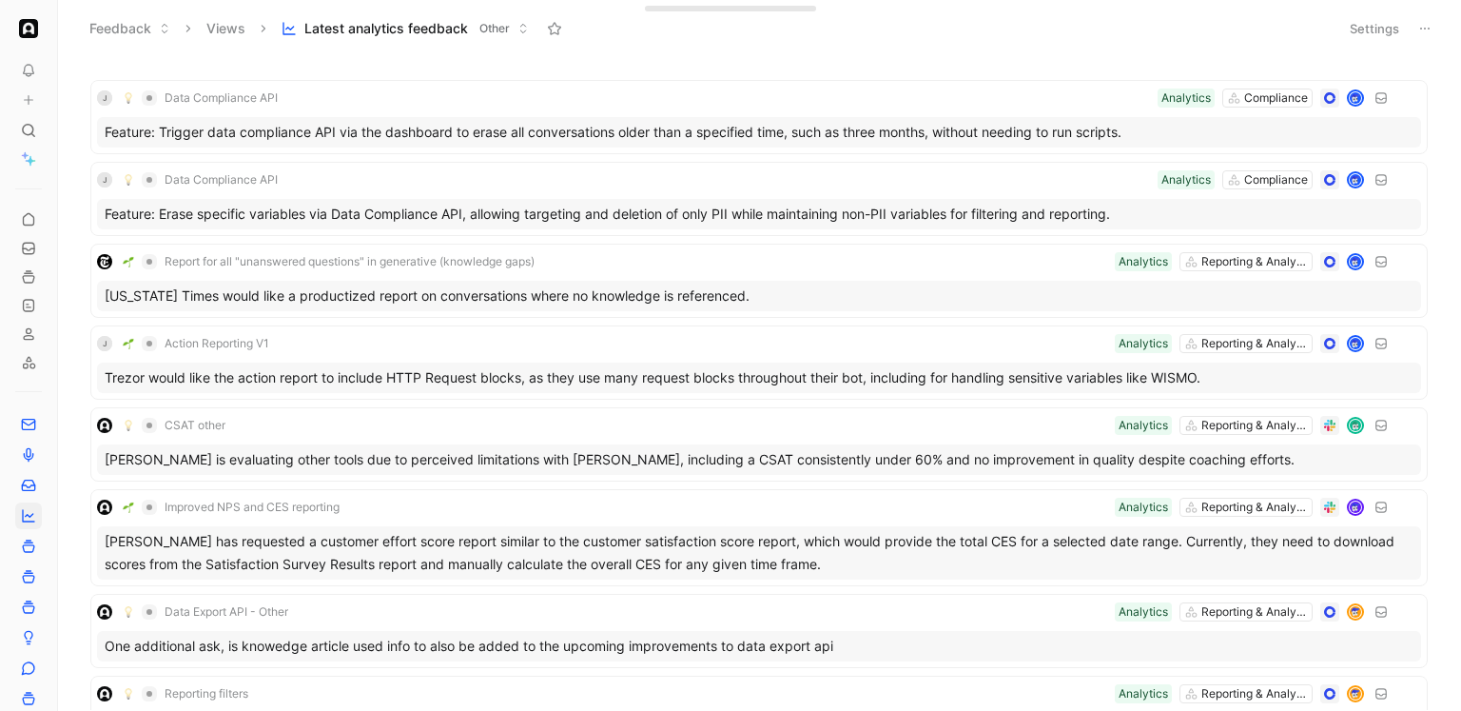
click at [1368, 29] on button "Settings" at bounding box center [1374, 28] width 67 height 27
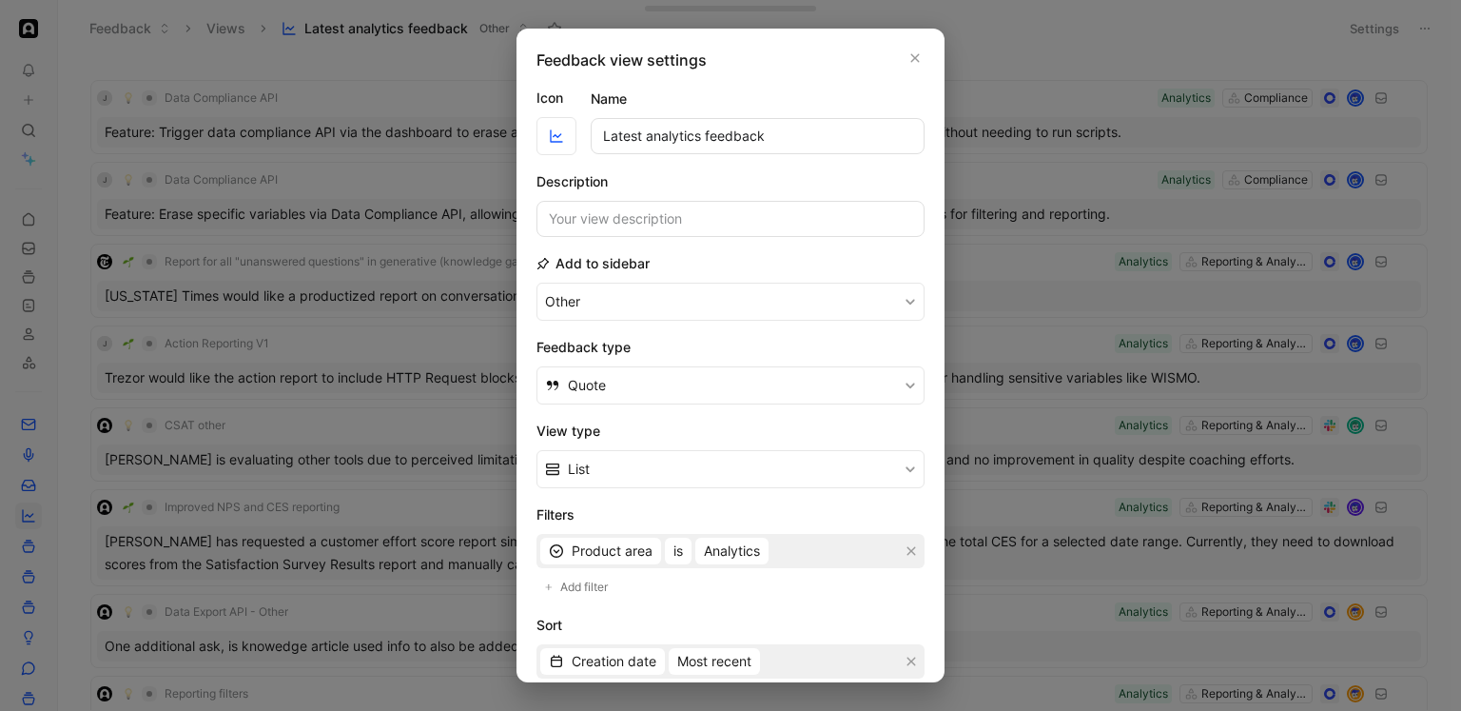
click at [665, 424] on h2 "View type" at bounding box center [731, 431] width 388 height 23
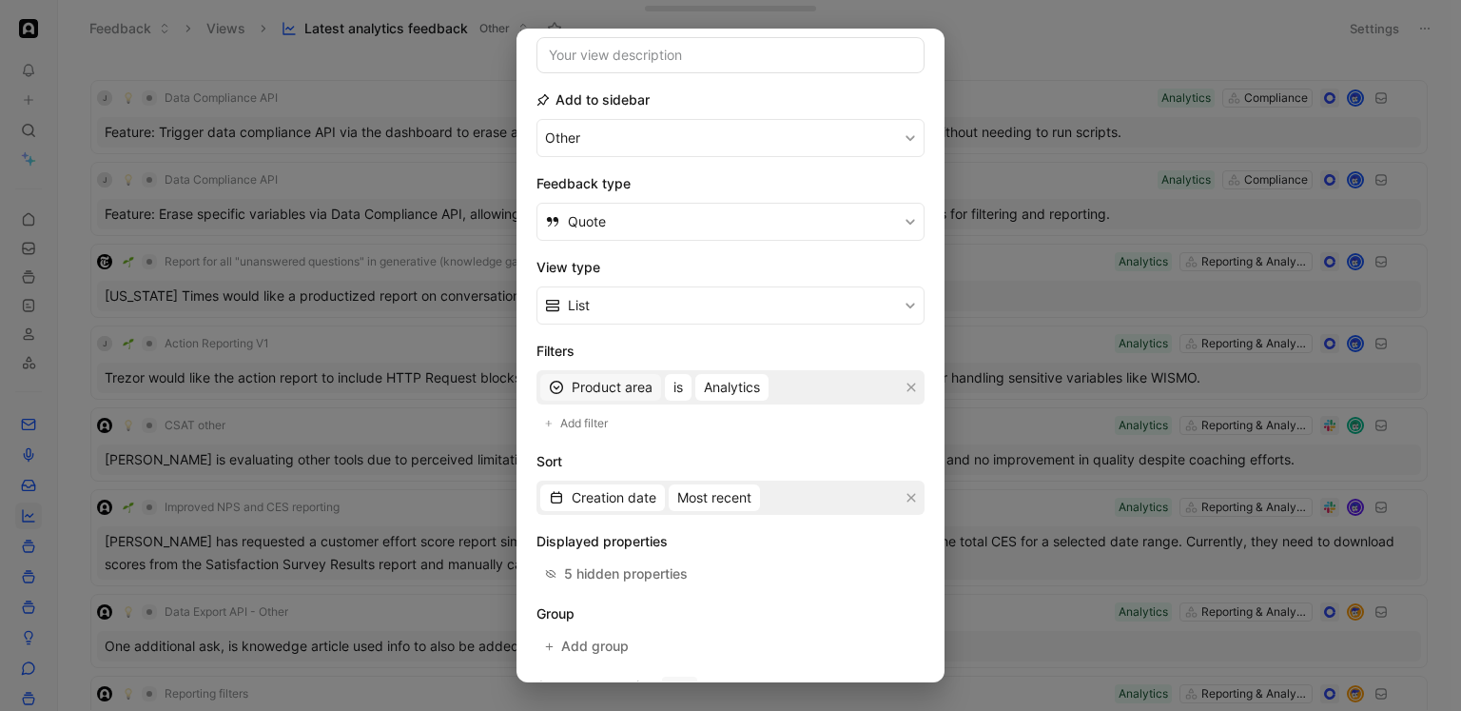
scroll to position [237, 0]
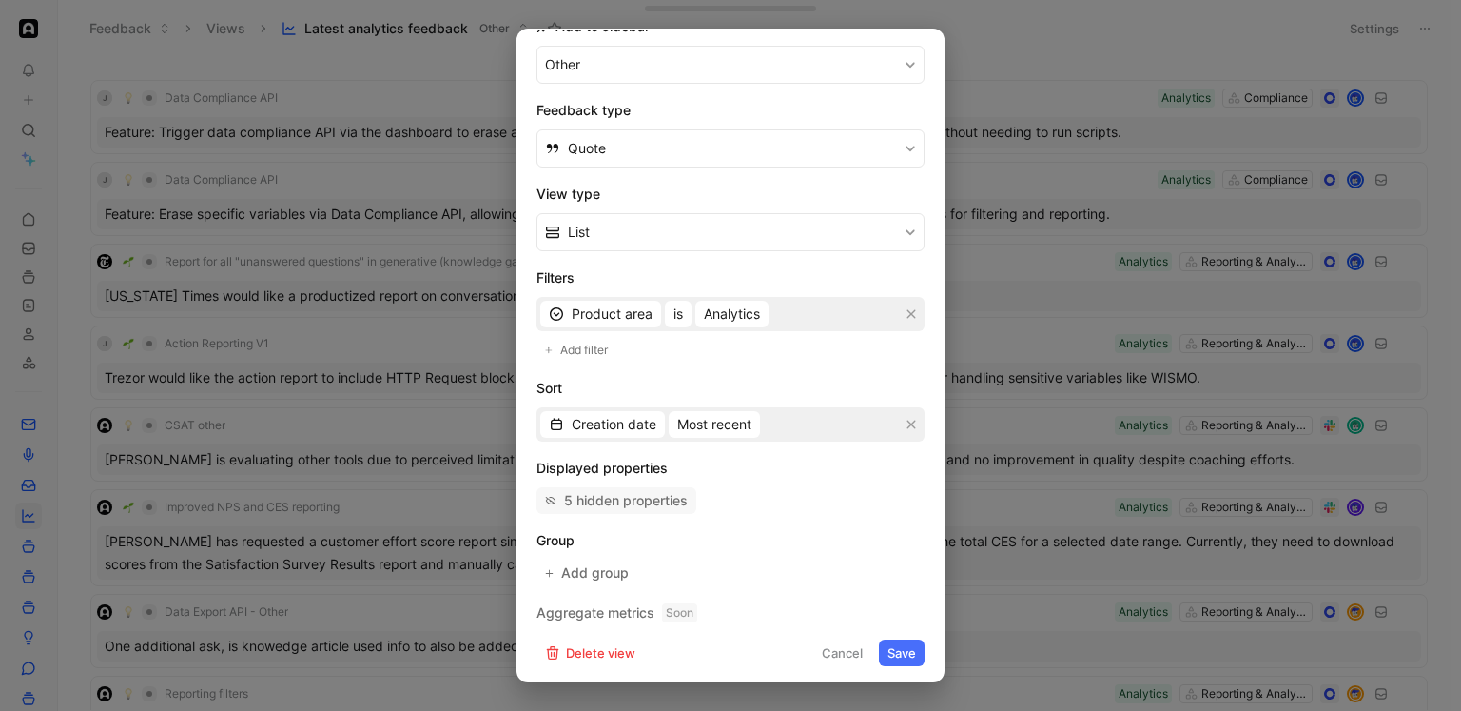
click at [635, 505] on div "5 hidden properties" at bounding box center [626, 500] width 124 height 23
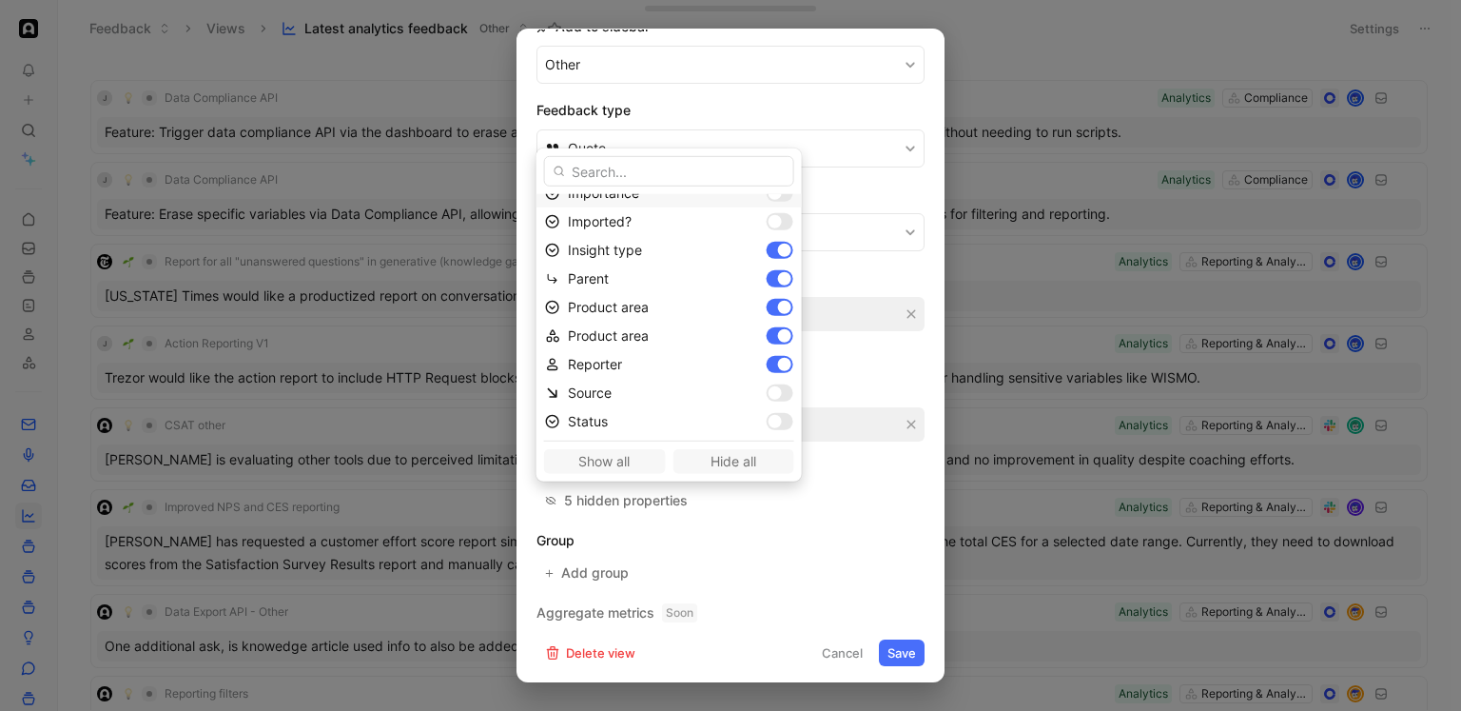
scroll to position [132, 0]
click at [778, 302] on div at bounding box center [784, 304] width 13 height 13
click at [767, 326] on div at bounding box center [780, 332] width 27 height 17
click at [778, 331] on div at bounding box center [784, 332] width 13 height 13
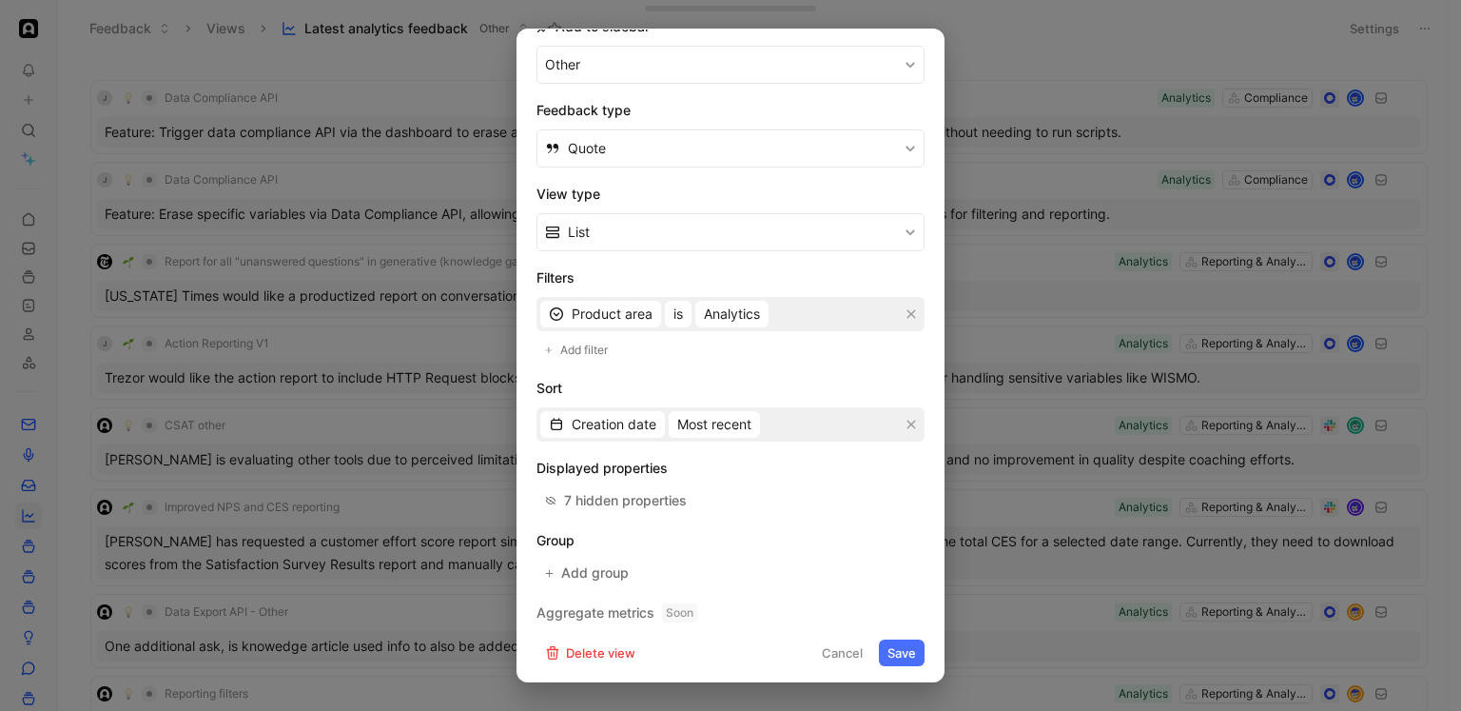
click at [903, 645] on button "Save" at bounding box center [902, 652] width 46 height 27
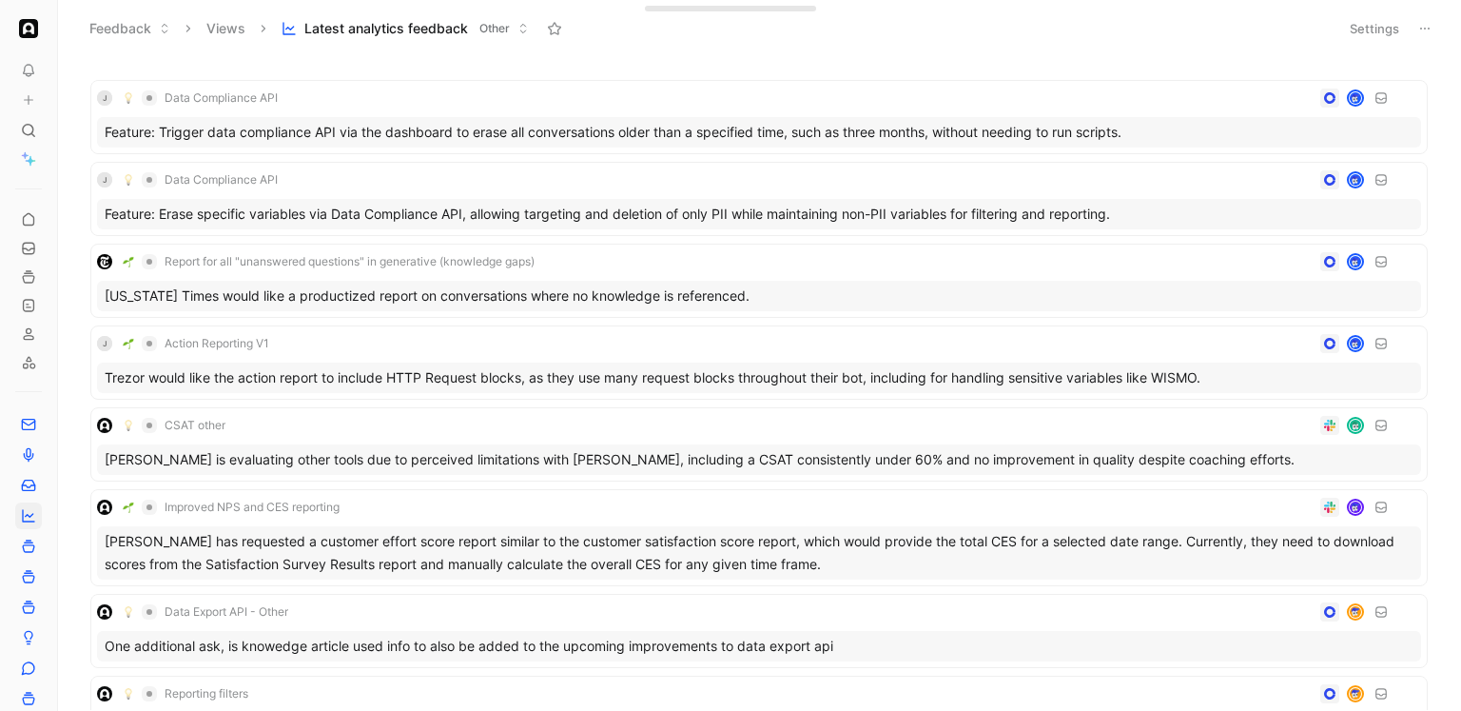
click at [1418, 38] on button at bounding box center [1425, 28] width 27 height 27
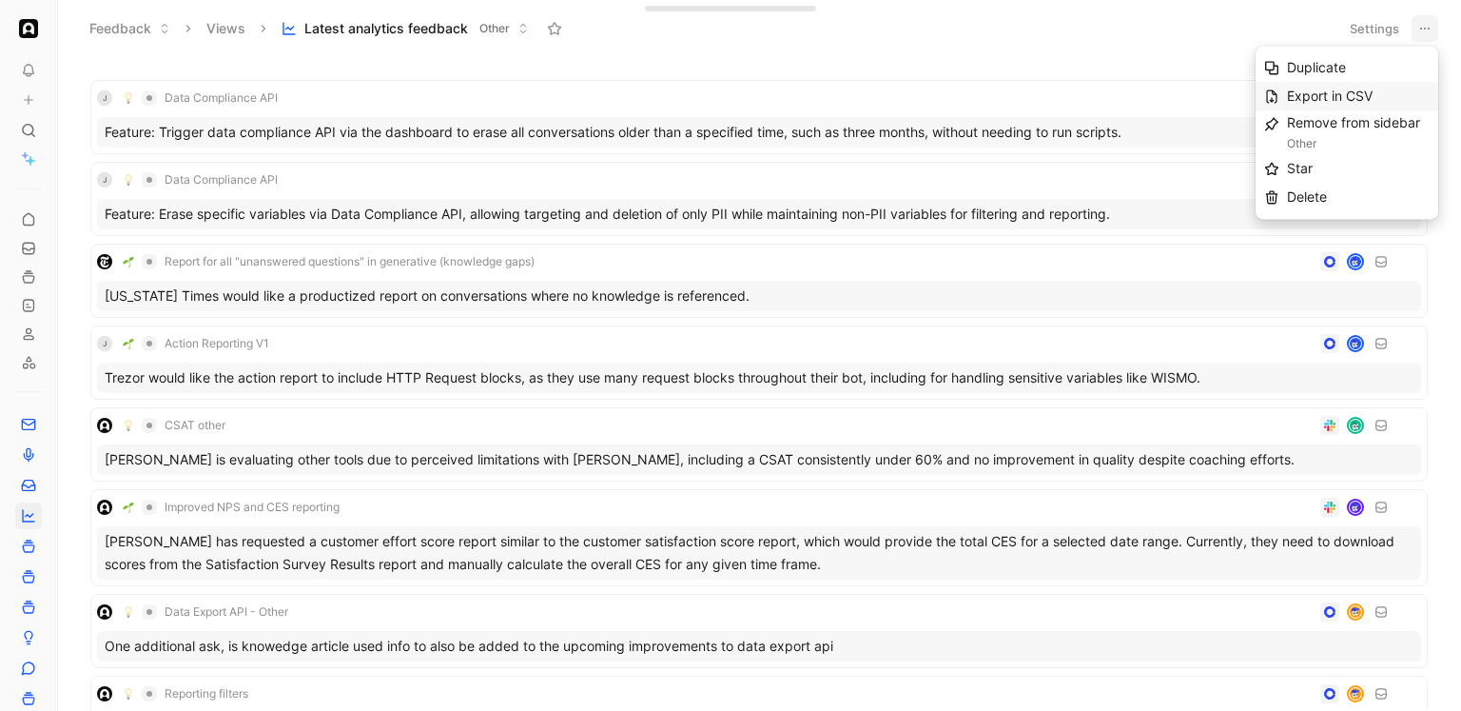
click at [1344, 96] on span "Export in CSV" at bounding box center [1330, 96] width 86 height 16
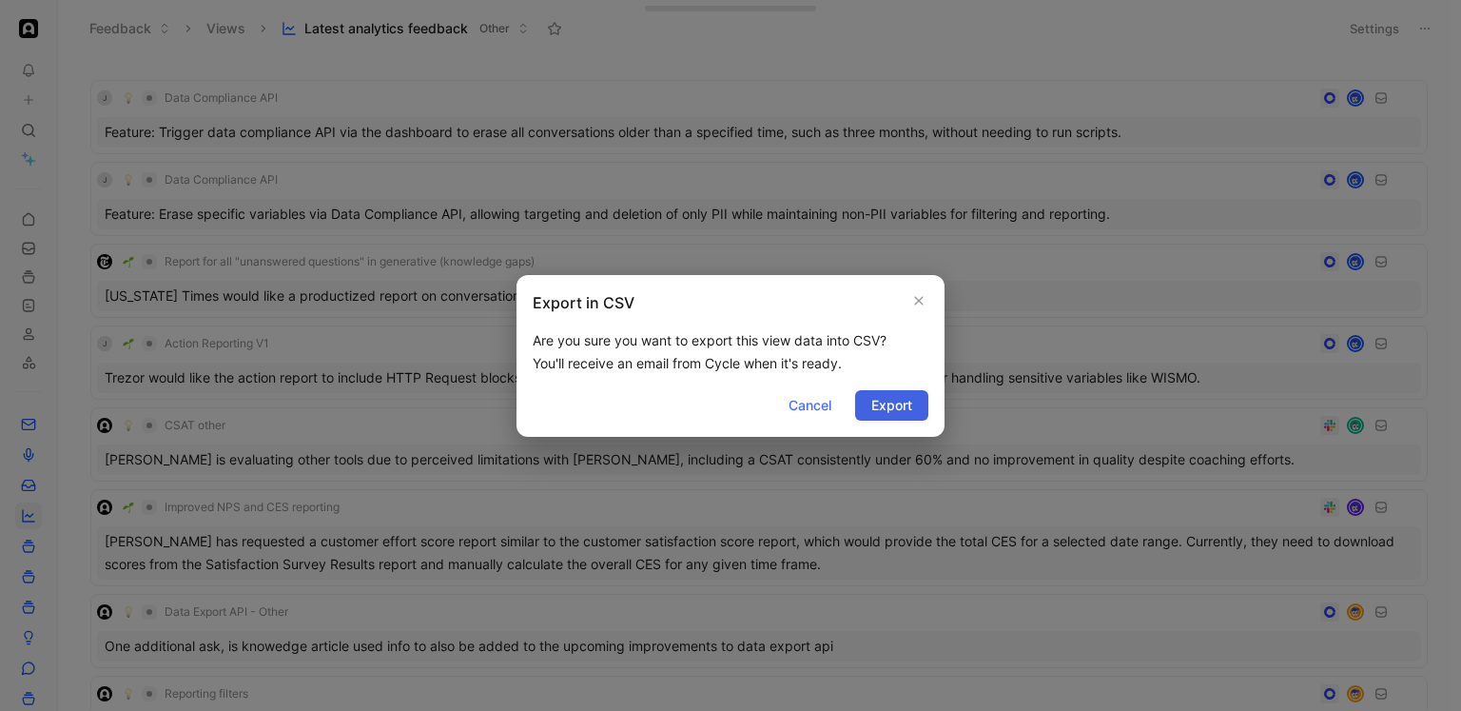
click at [873, 410] on span "Export" at bounding box center [891, 405] width 41 height 23
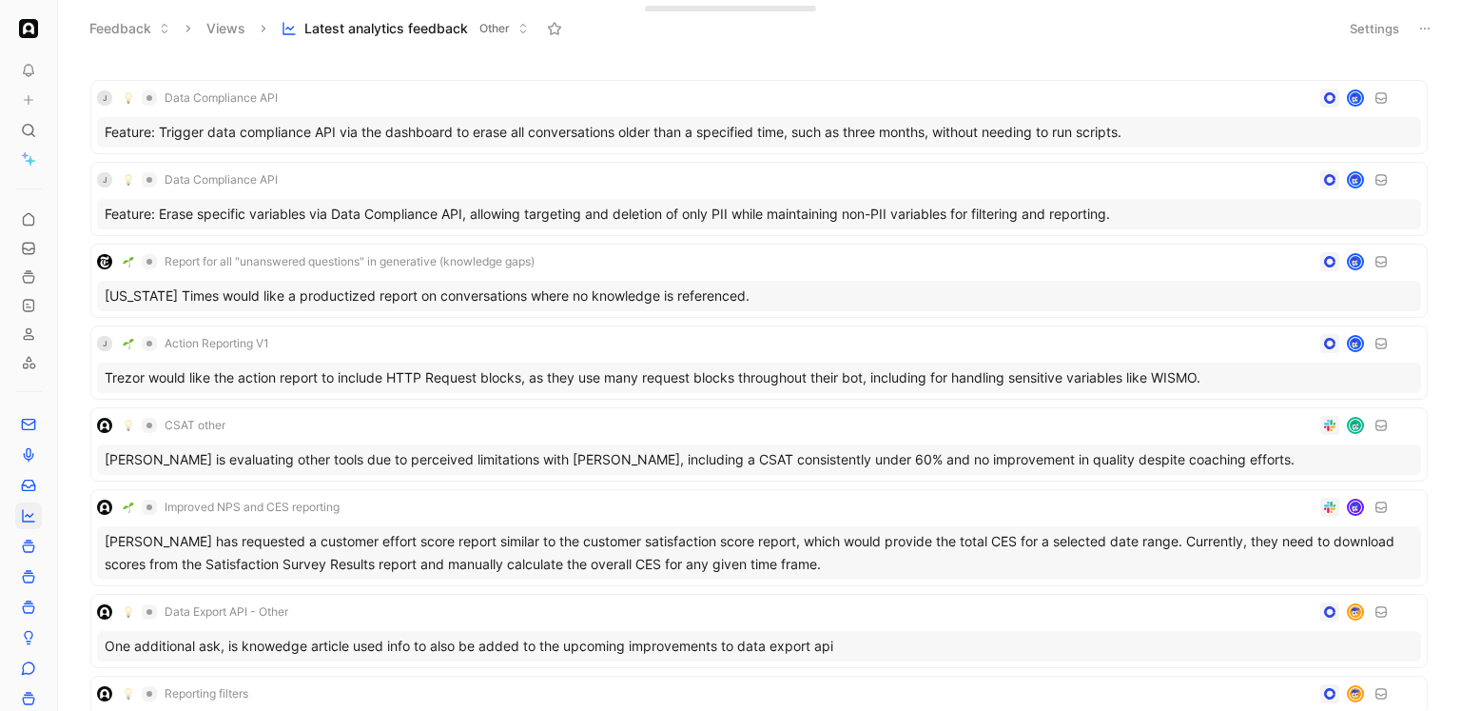
click at [1364, 30] on button "Settings" at bounding box center [1374, 28] width 67 height 27
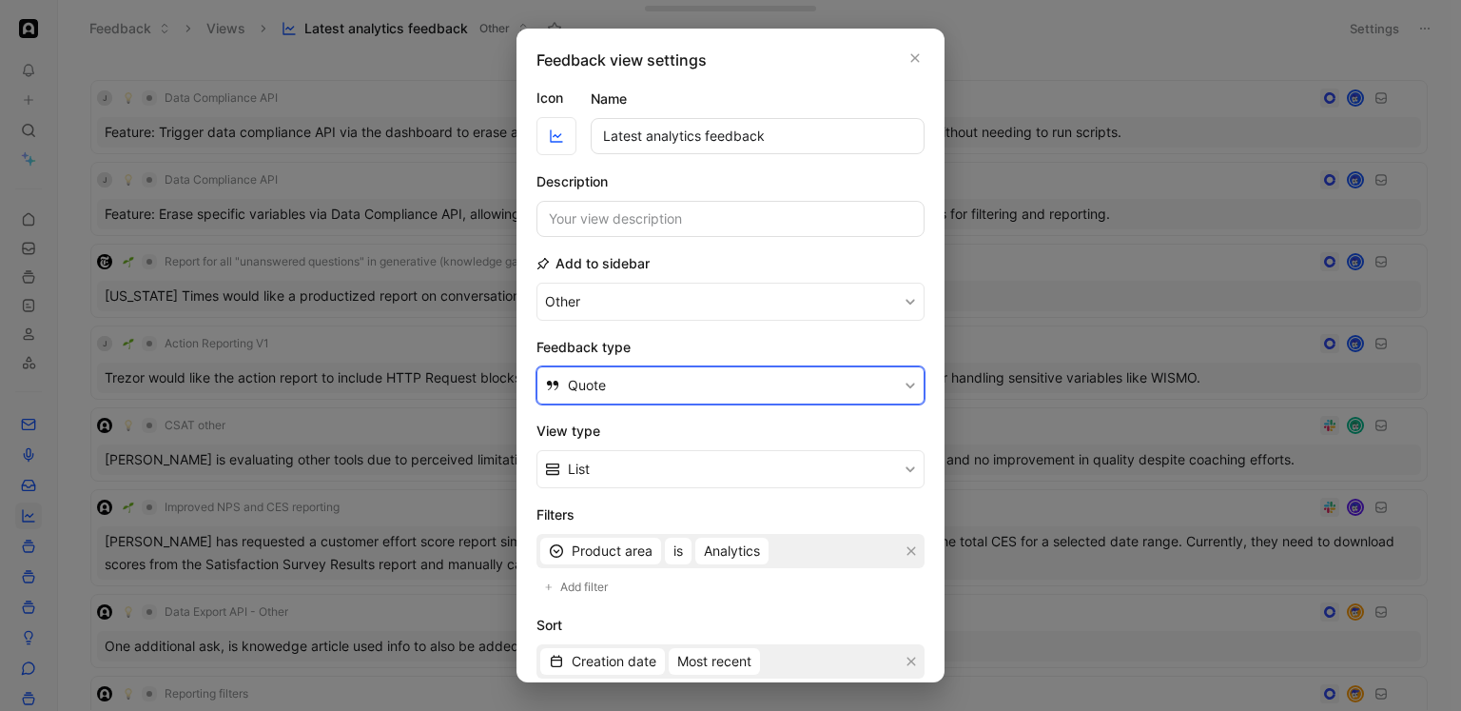
click at [634, 380] on button "Quote" at bounding box center [731, 385] width 388 height 38
click at [648, 424] on div "Feedback" at bounding box center [742, 429] width 348 height 23
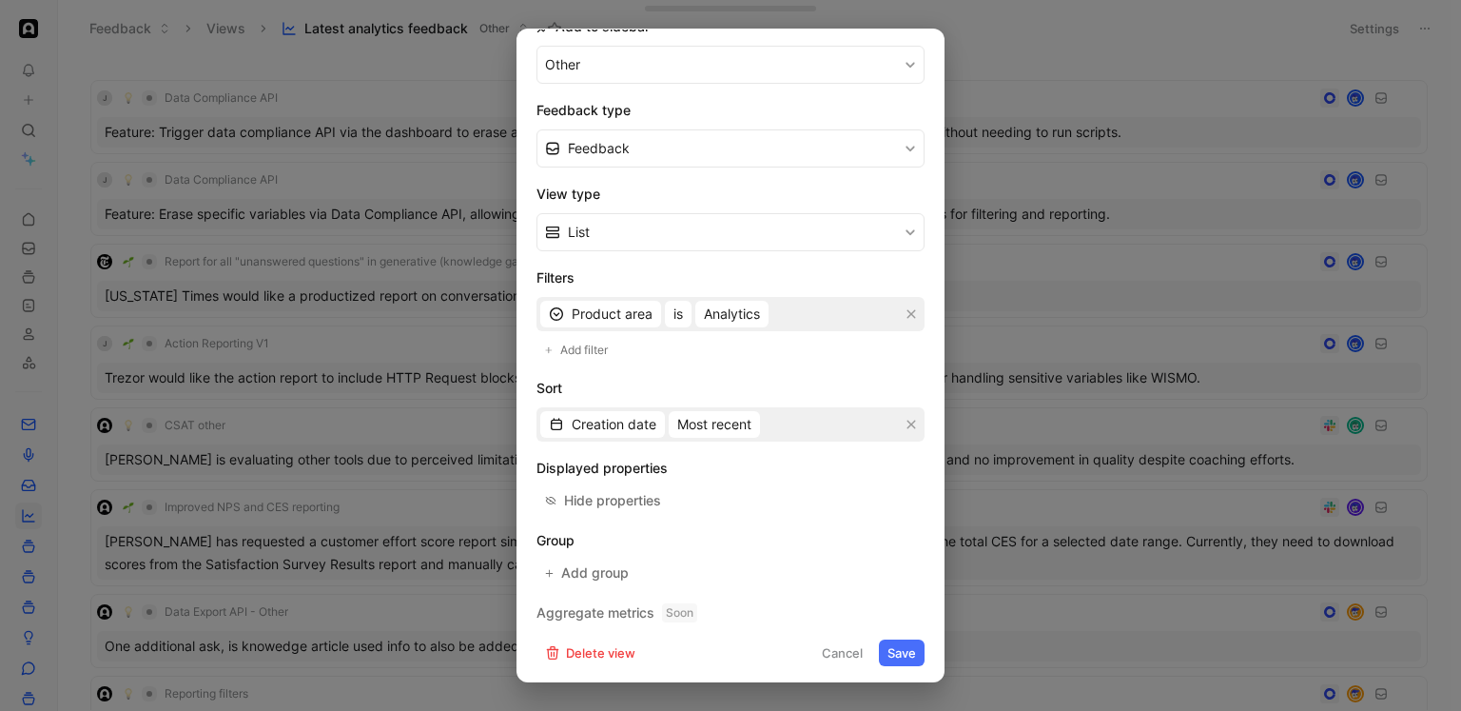
click at [902, 656] on button "Save" at bounding box center [902, 652] width 46 height 27
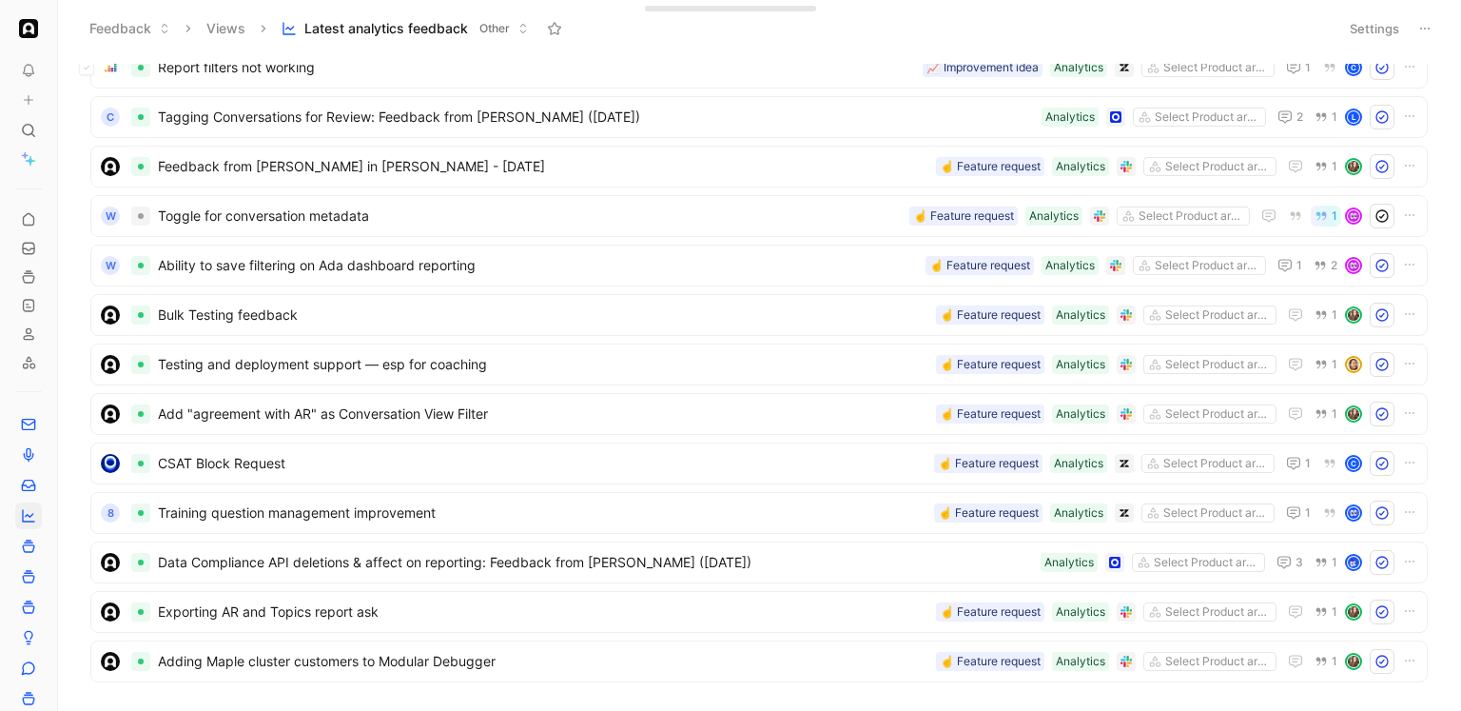
scroll to position [0, 0]
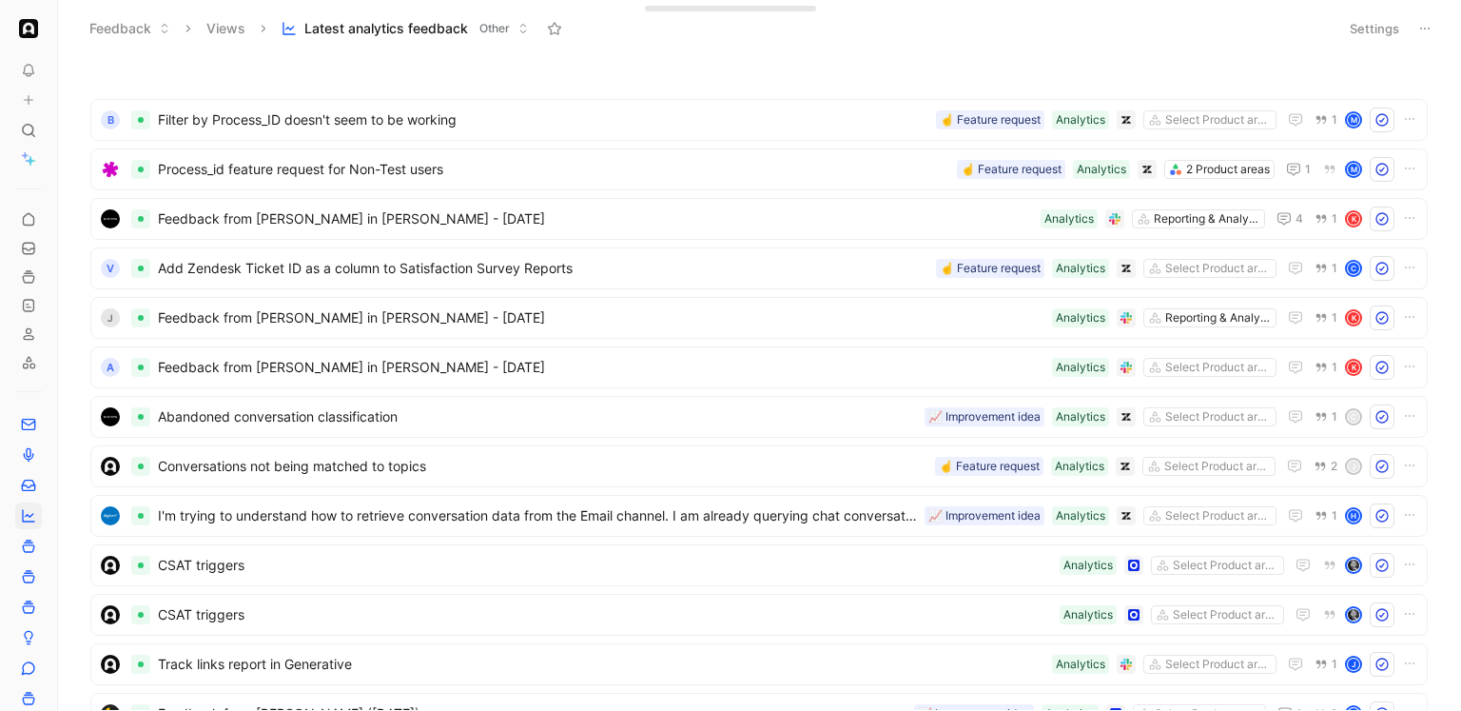
click at [1358, 22] on button "Settings" at bounding box center [1374, 28] width 67 height 27
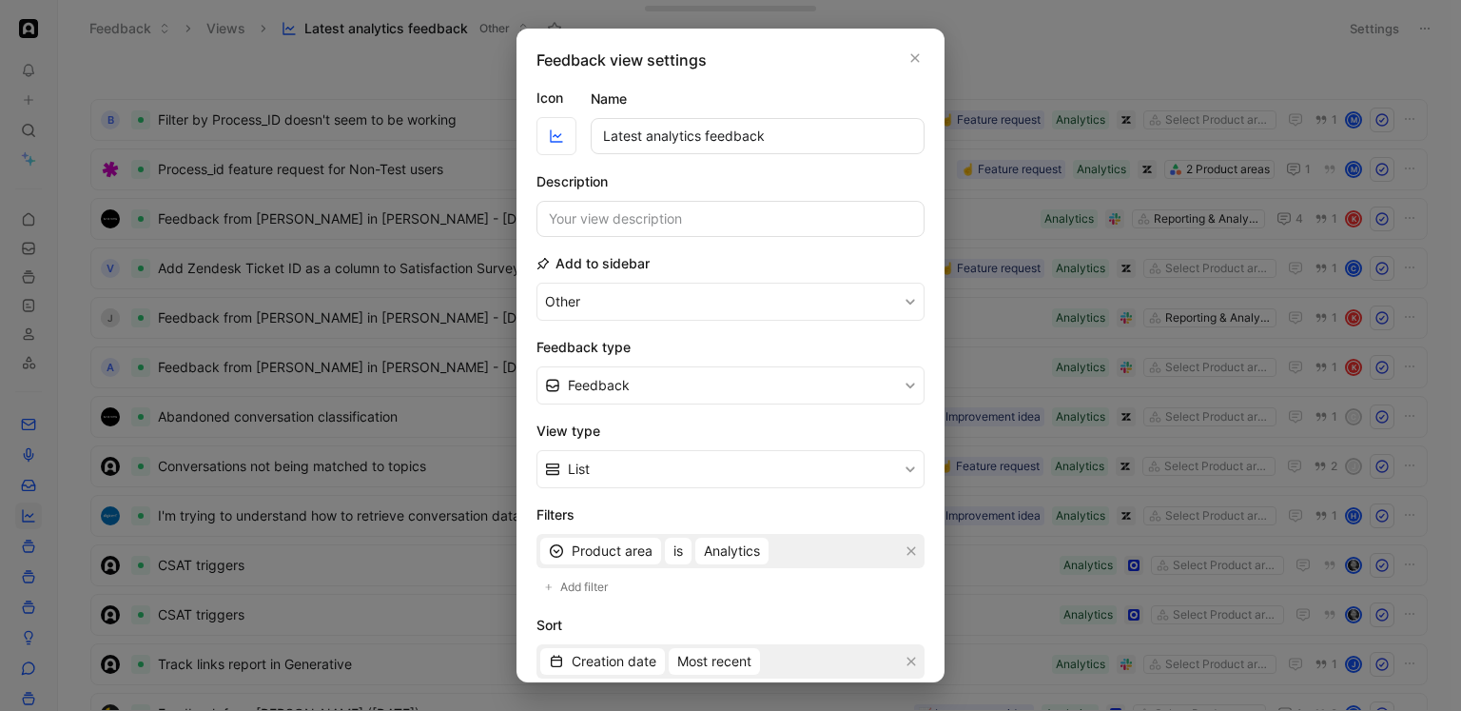
click at [612, 167] on form "Icon Name Latest analytics feedback Description Add to sidebar Other Feedback t…" at bounding box center [731, 495] width 388 height 816
click at [394, 347] on div at bounding box center [730, 355] width 1461 height 711
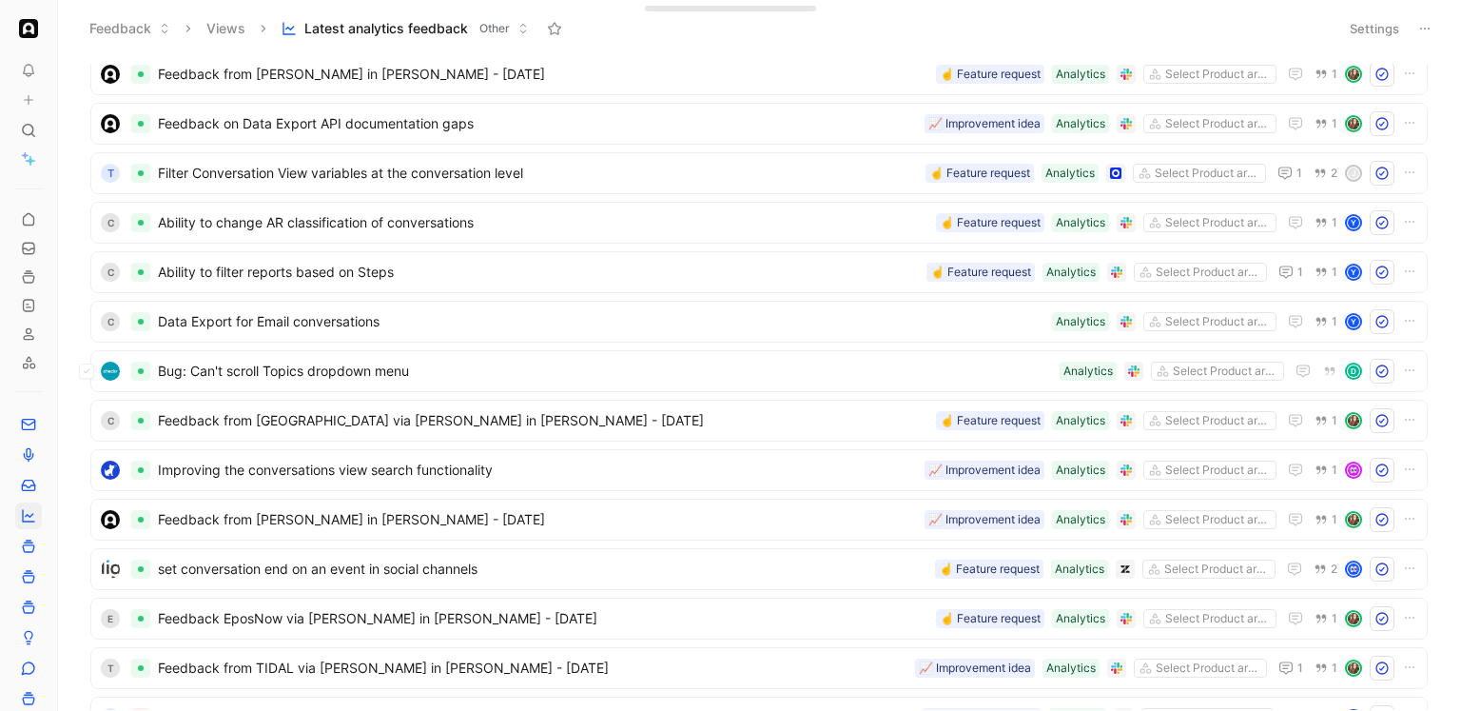
scroll to position [1880, 0]
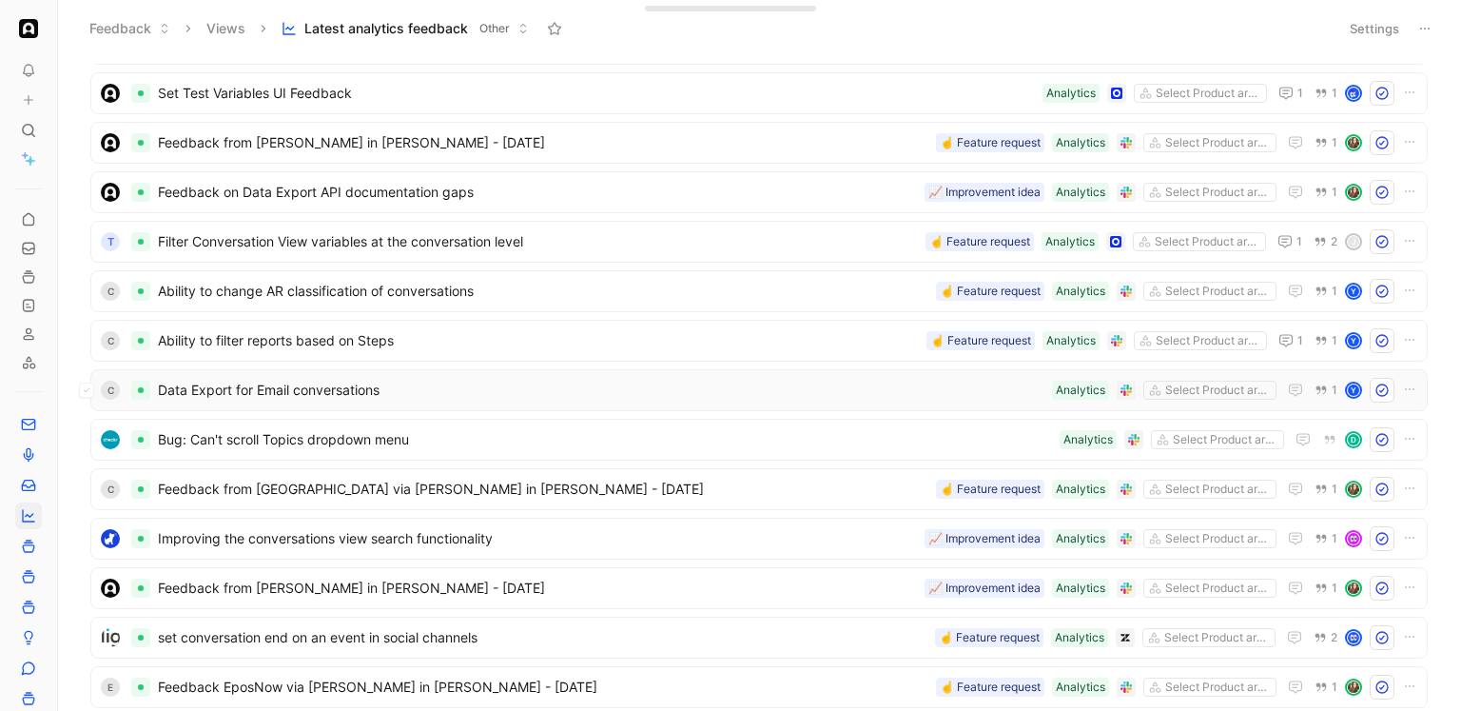
click at [363, 394] on span "Data Export for Email conversations" at bounding box center [601, 390] width 887 height 23
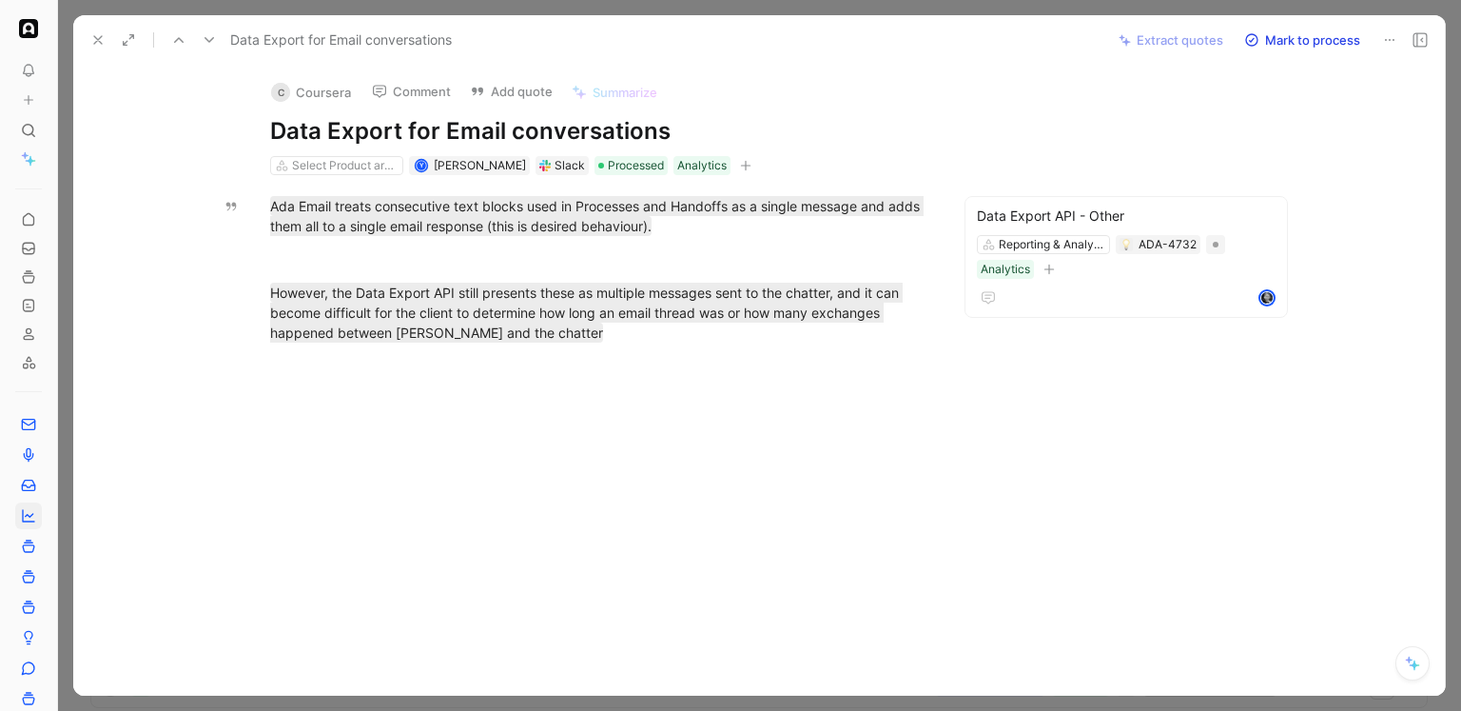
click at [909, 4] on div at bounding box center [759, 355] width 1403 height 711
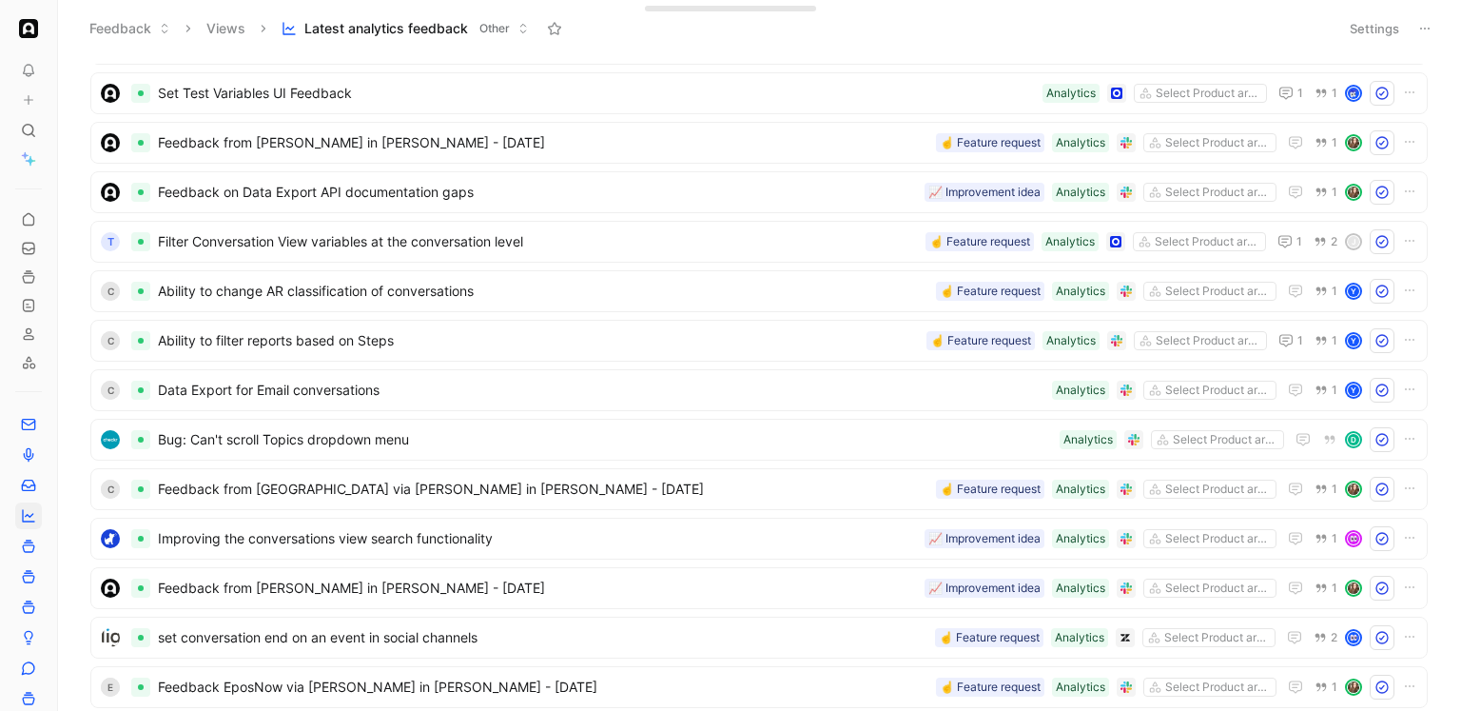
click at [1384, 33] on button "Settings" at bounding box center [1374, 28] width 67 height 27
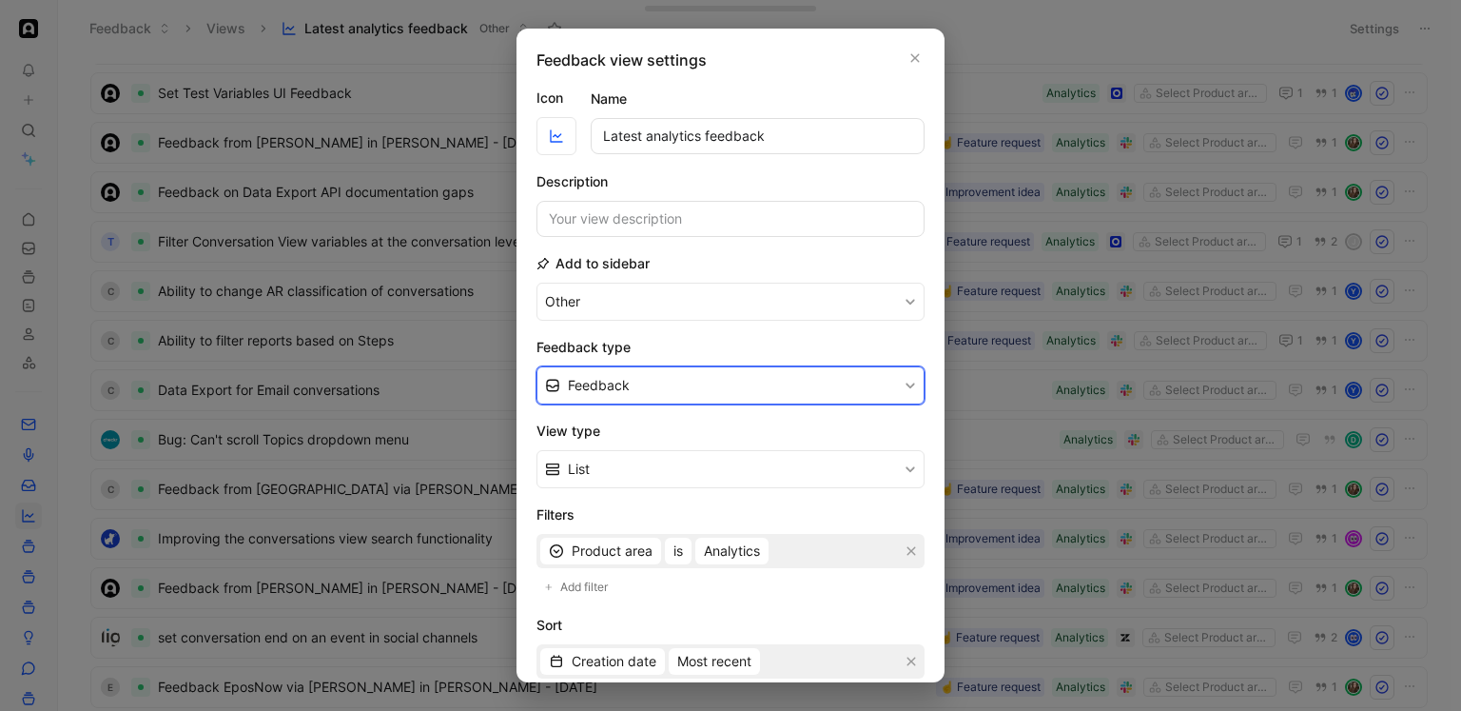
click at [708, 394] on button "Feedback" at bounding box center [731, 385] width 388 height 38
click at [707, 389] on button "Feedback" at bounding box center [731, 385] width 388 height 38
click at [678, 455] on div "Quote" at bounding box center [742, 457] width 348 height 23
click at [749, 427] on h2 "View type" at bounding box center [731, 431] width 388 height 23
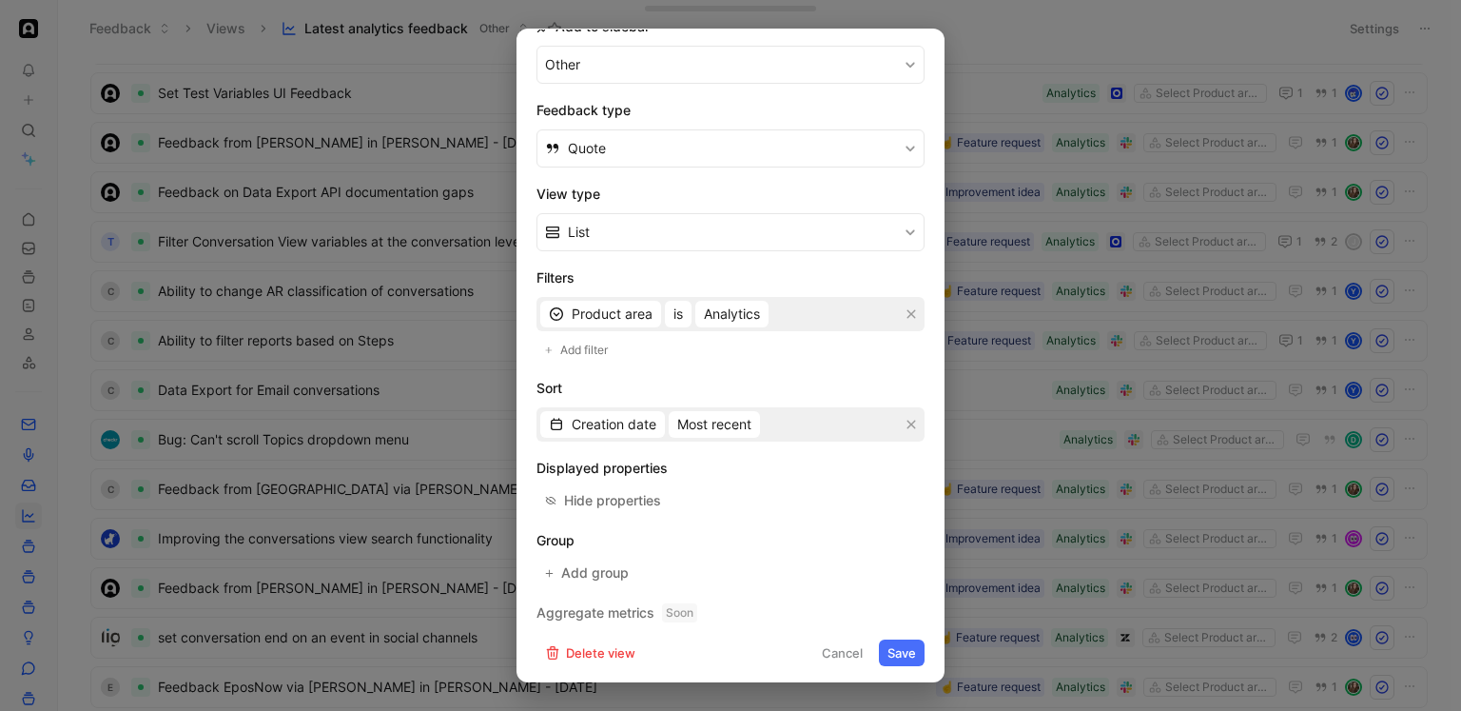
click at [906, 656] on button "Save" at bounding box center [902, 652] width 46 height 27
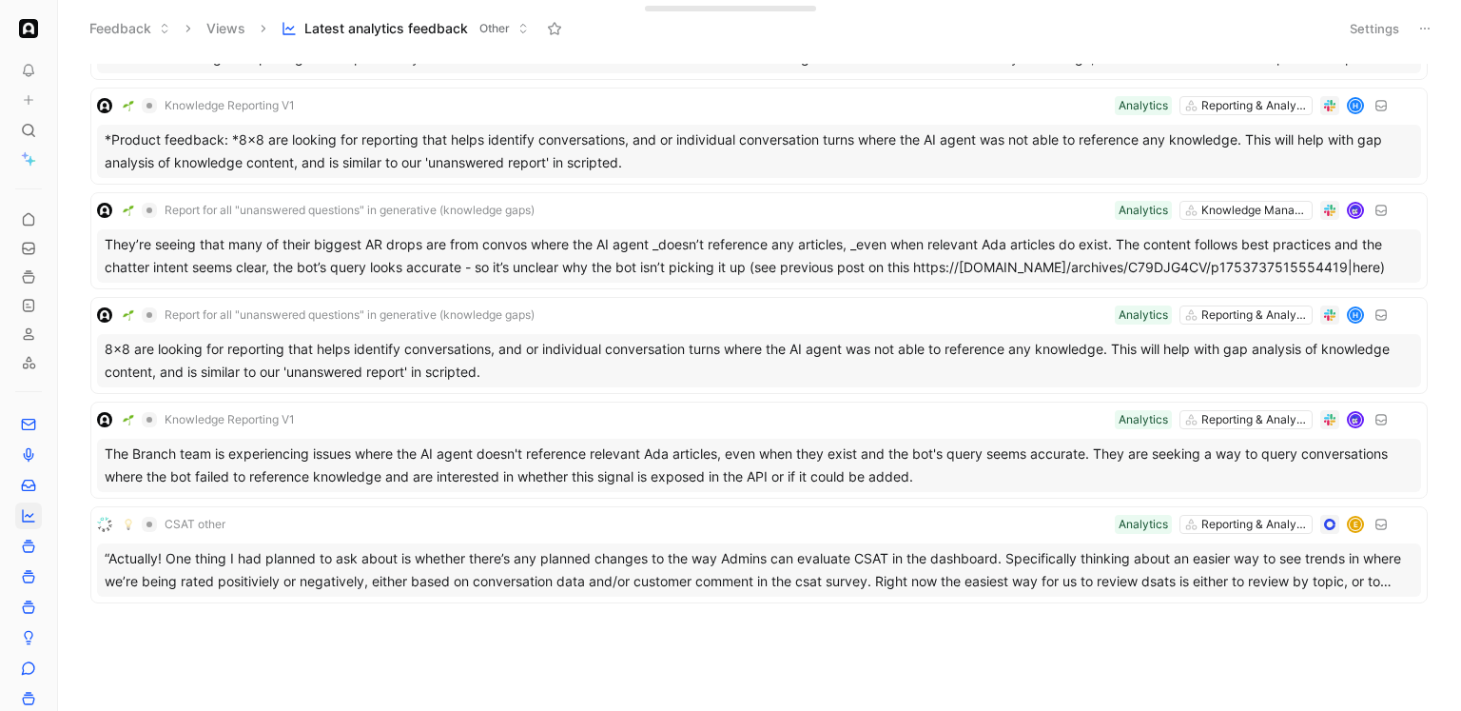
scroll to position [0, 0]
